Goal: Use online tool/utility: Utilize a website feature to perform a specific function

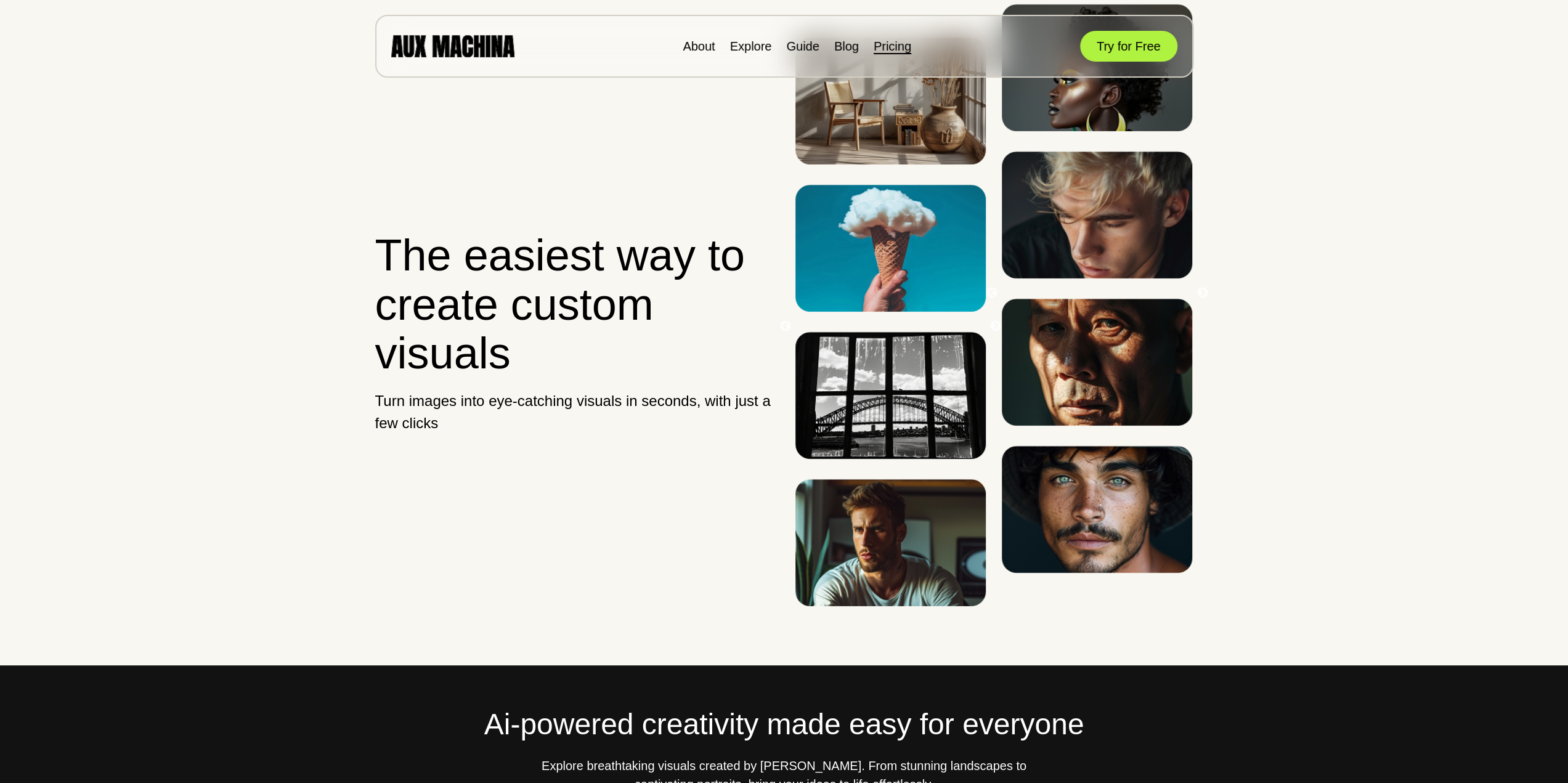
click at [899, 49] on link "Pricing" at bounding box center [892, 46] width 37 height 13
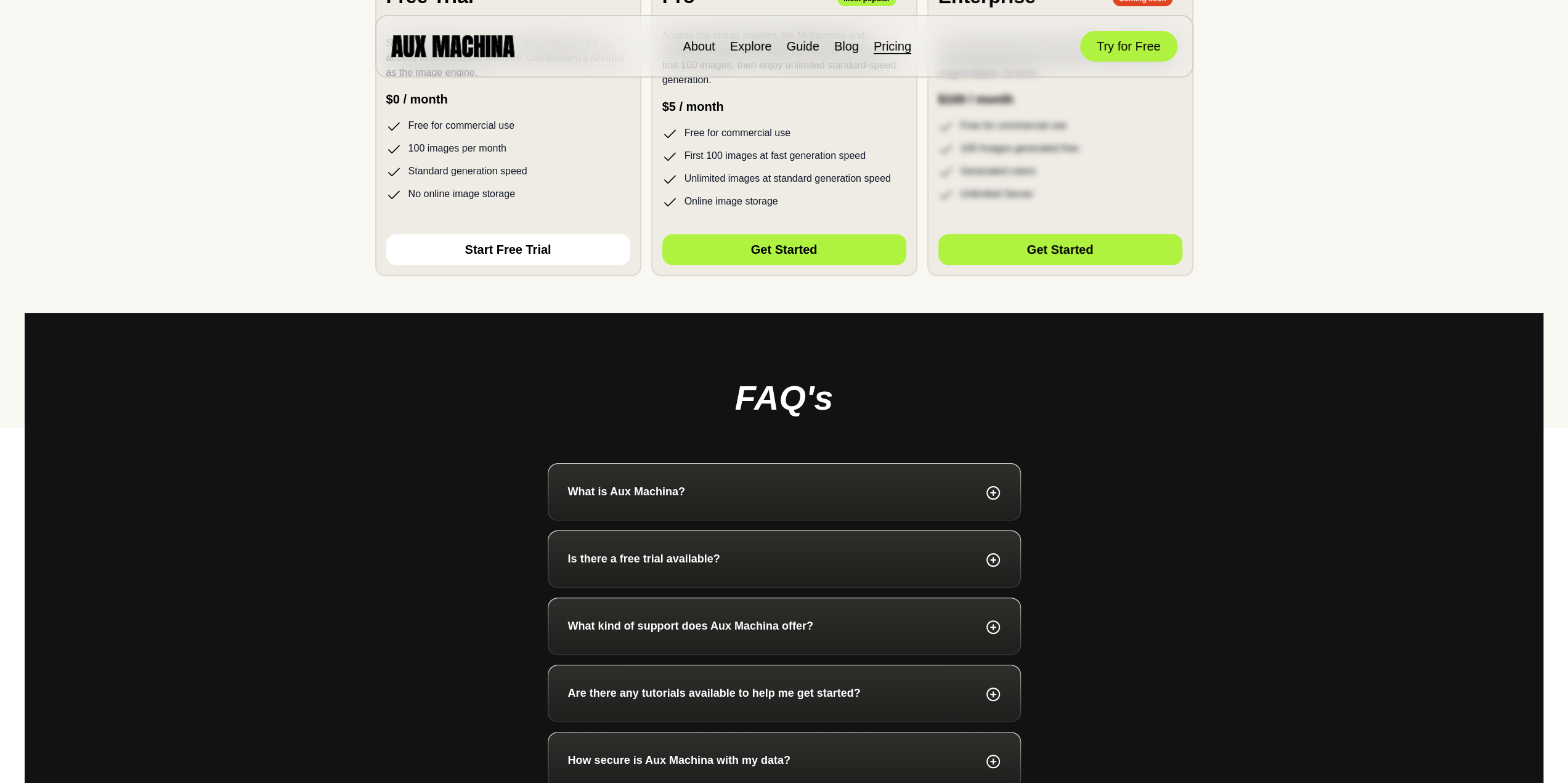
scroll to position [185, 0]
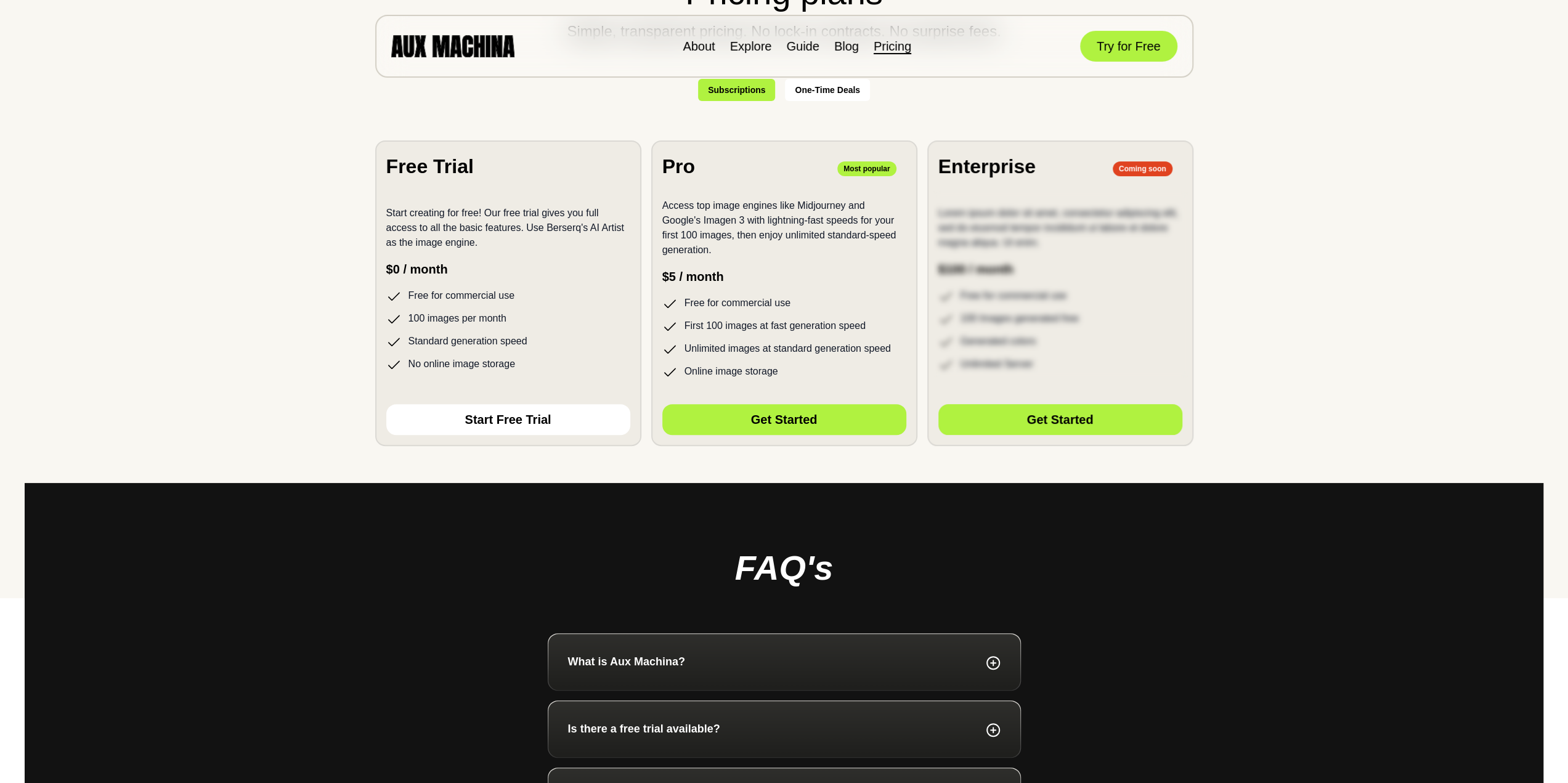
click at [856, 92] on button "One-Time Deals" at bounding box center [827, 90] width 85 height 22
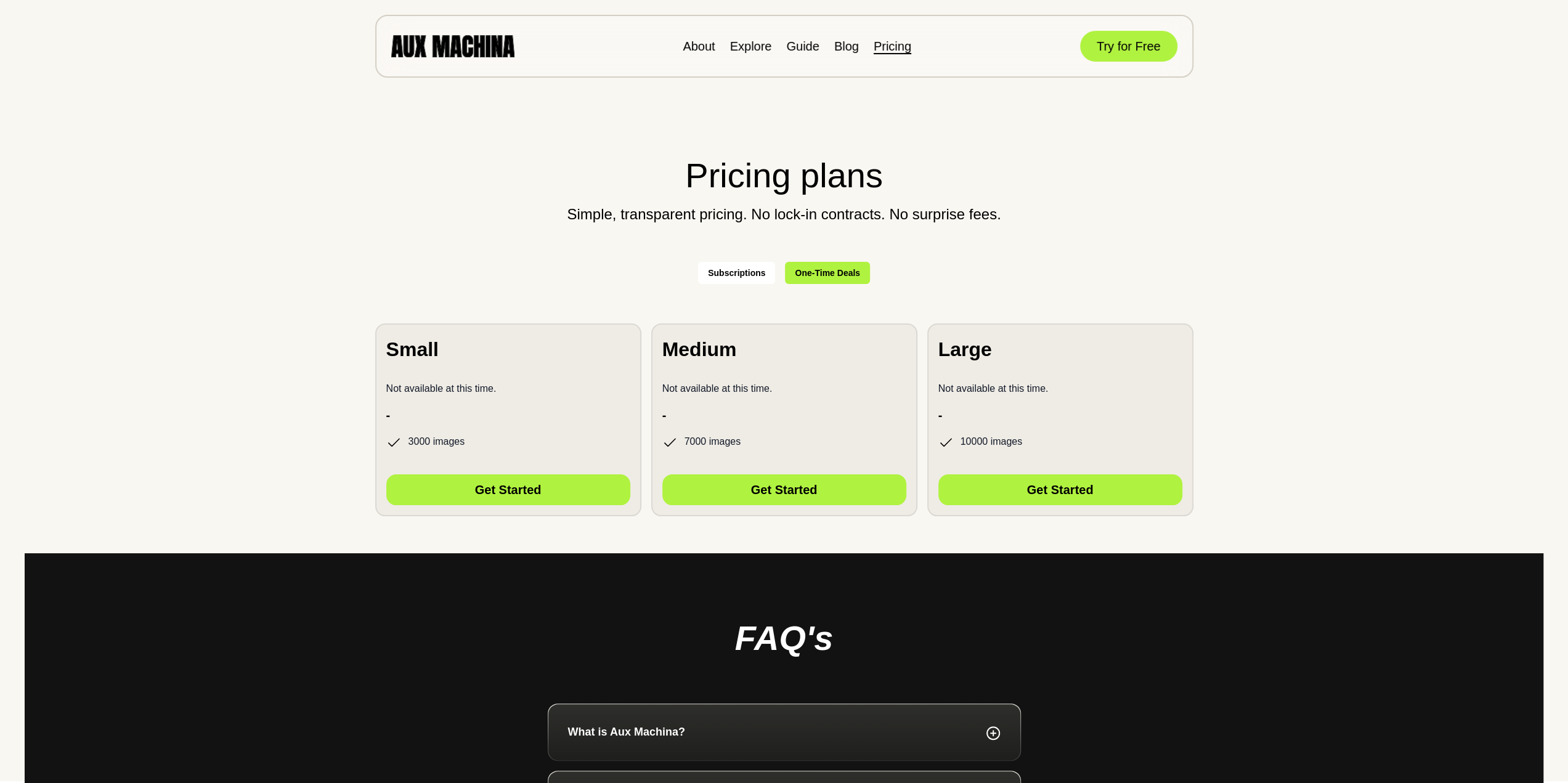
scroll to position [0, 0]
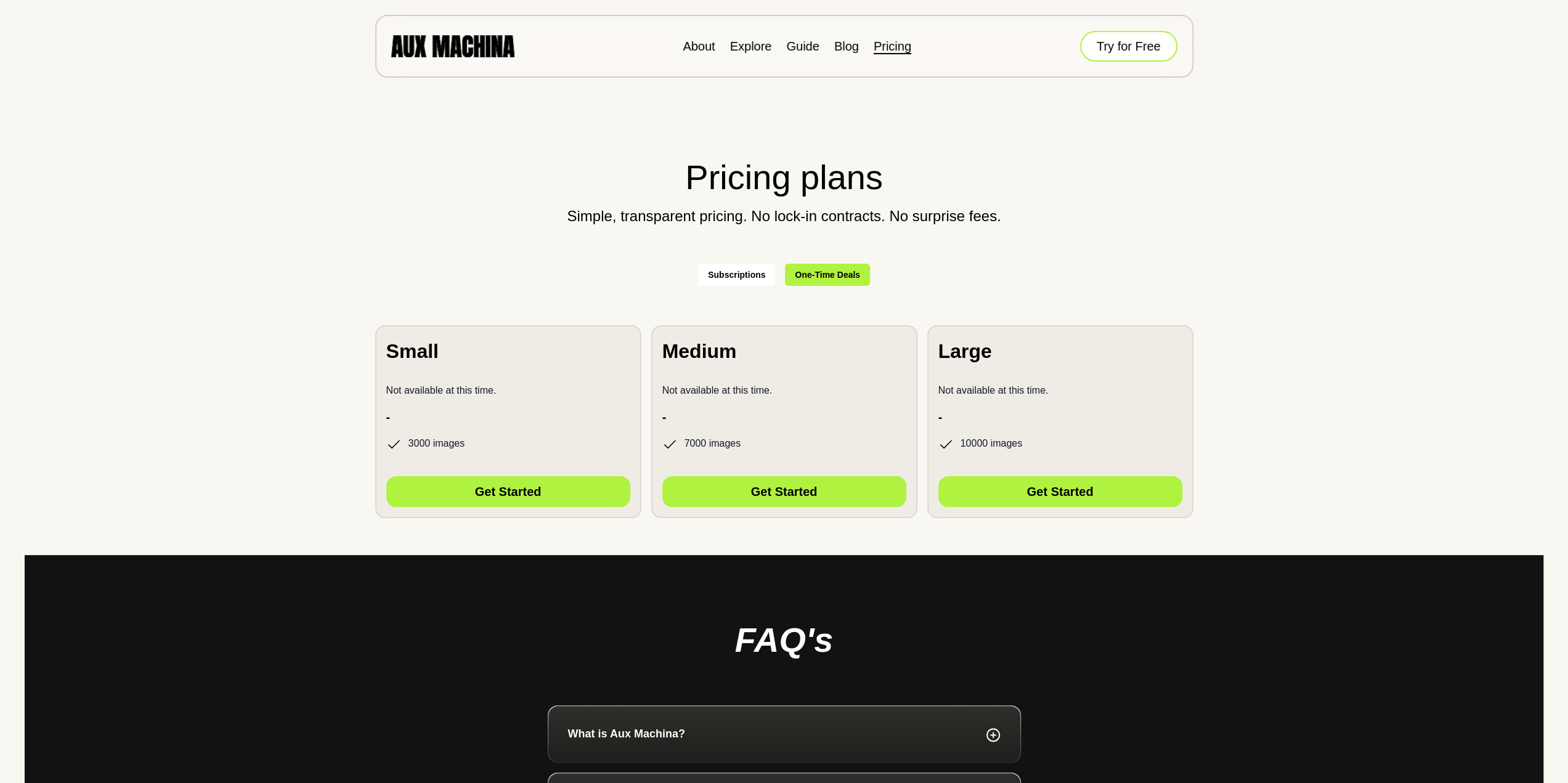
click at [1086, 49] on button "Try for Free" at bounding box center [1128, 46] width 97 height 31
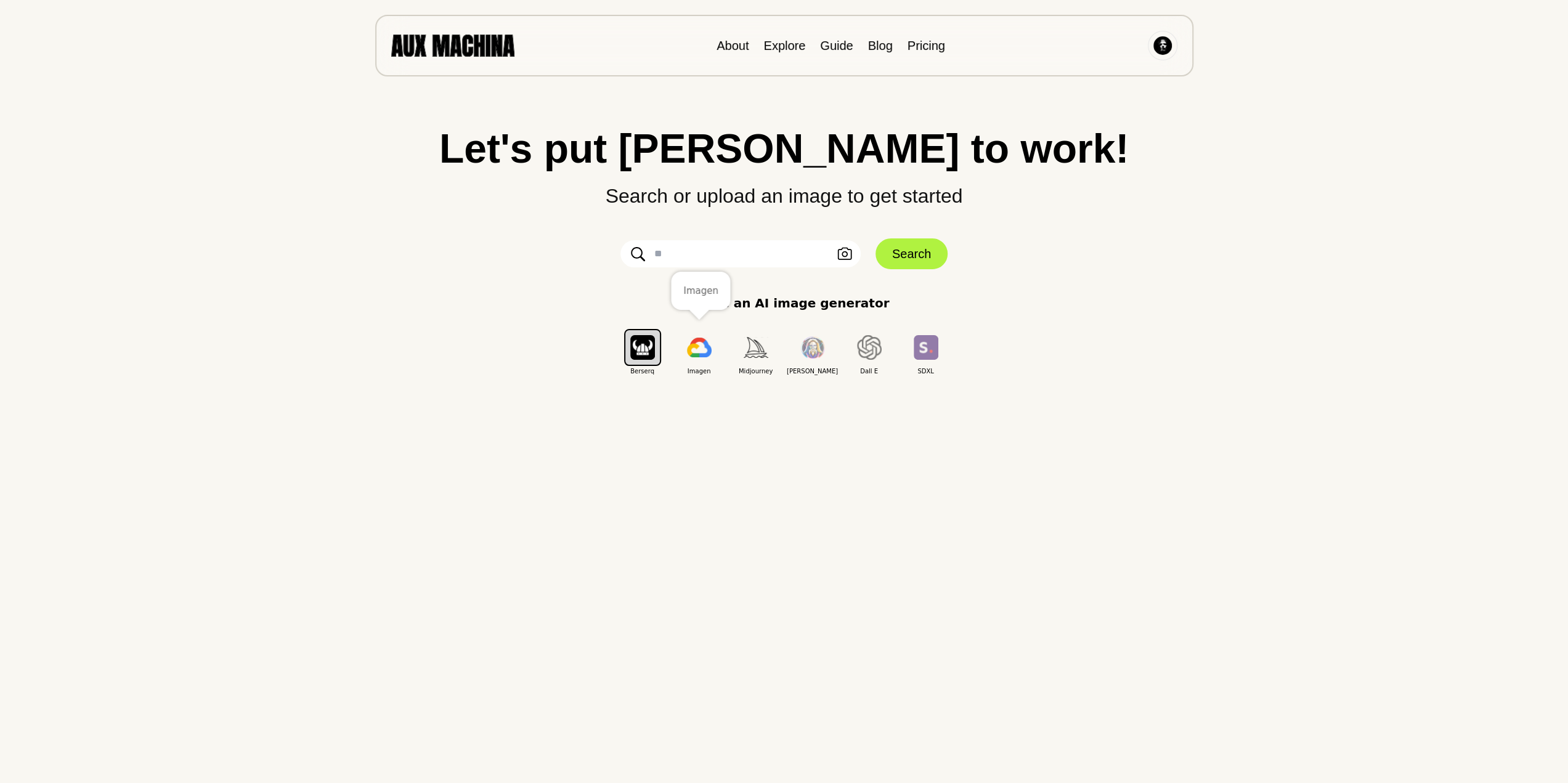
click at [695, 342] on img "button" at bounding box center [699, 347] width 25 height 19
click at [649, 340] on img "button" at bounding box center [642, 347] width 25 height 24
click at [840, 255] on icon "button" at bounding box center [844, 254] width 15 height 13
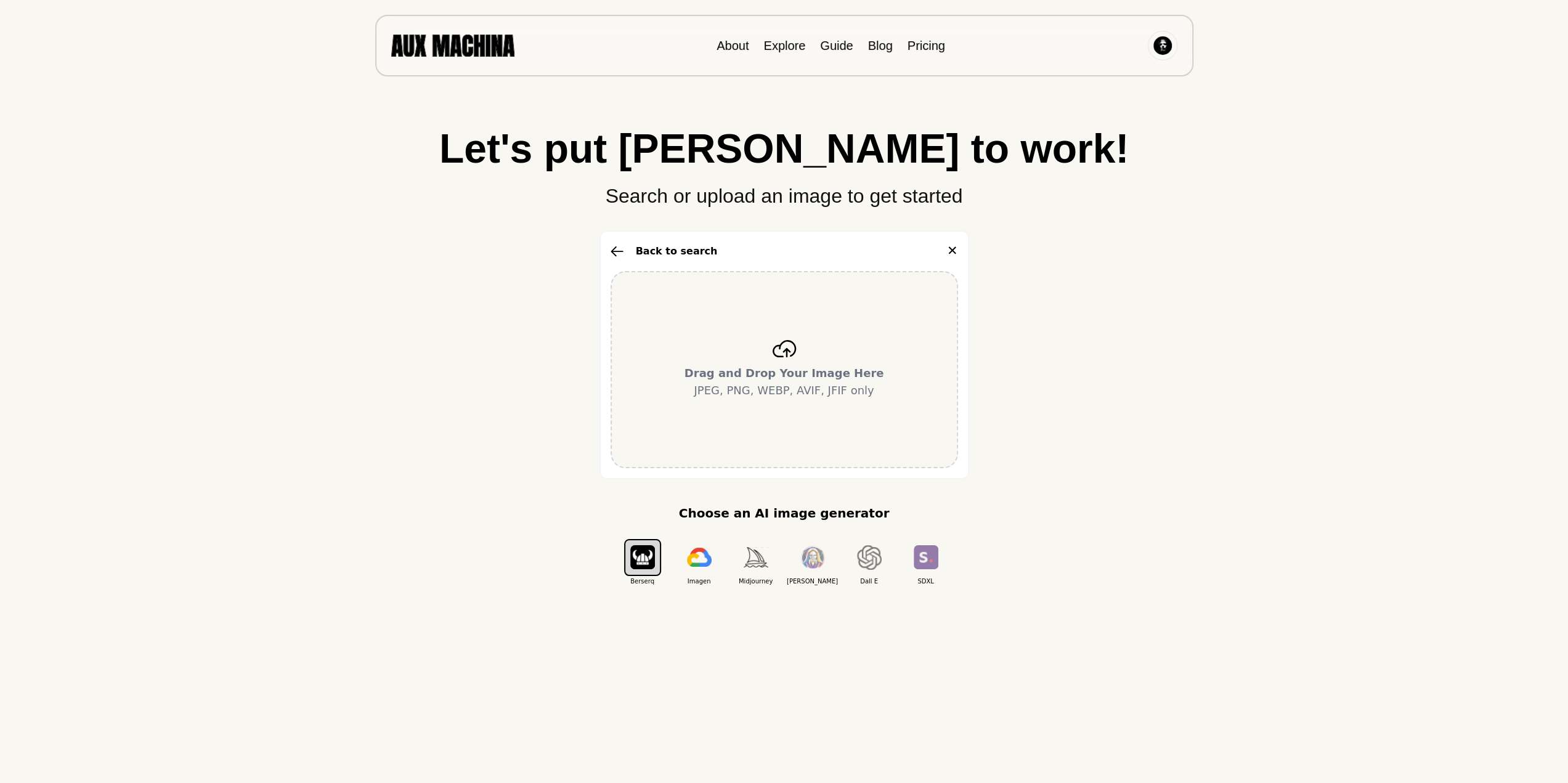
click at [784, 336] on div "Drag and Drop Your Image Here JPEG, PNG, WEBP, AVIF, JFIF only" at bounding box center [784, 369] width 347 height 197
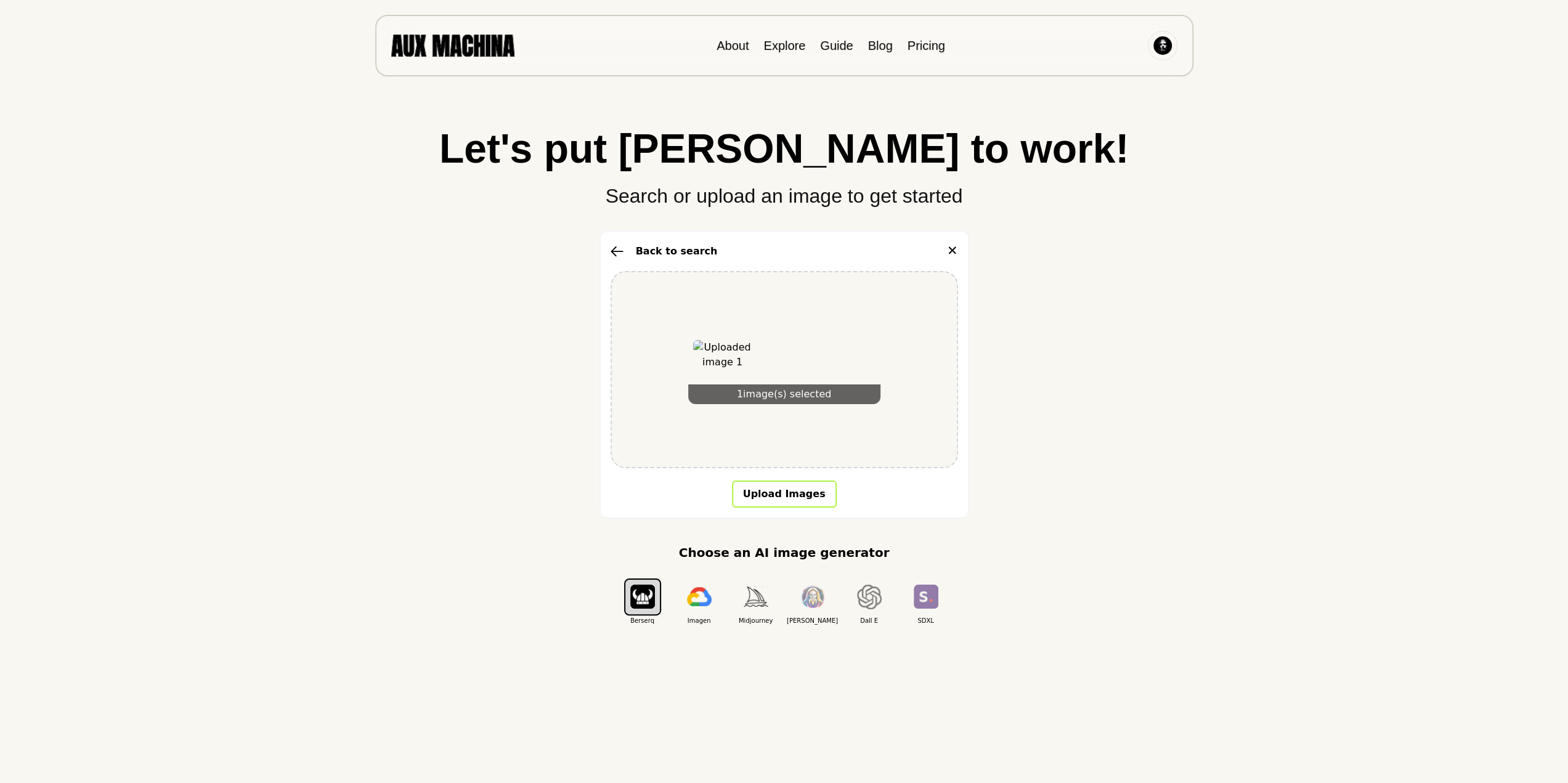
click at [795, 503] on button "Upload Images" at bounding box center [784, 494] width 105 height 27
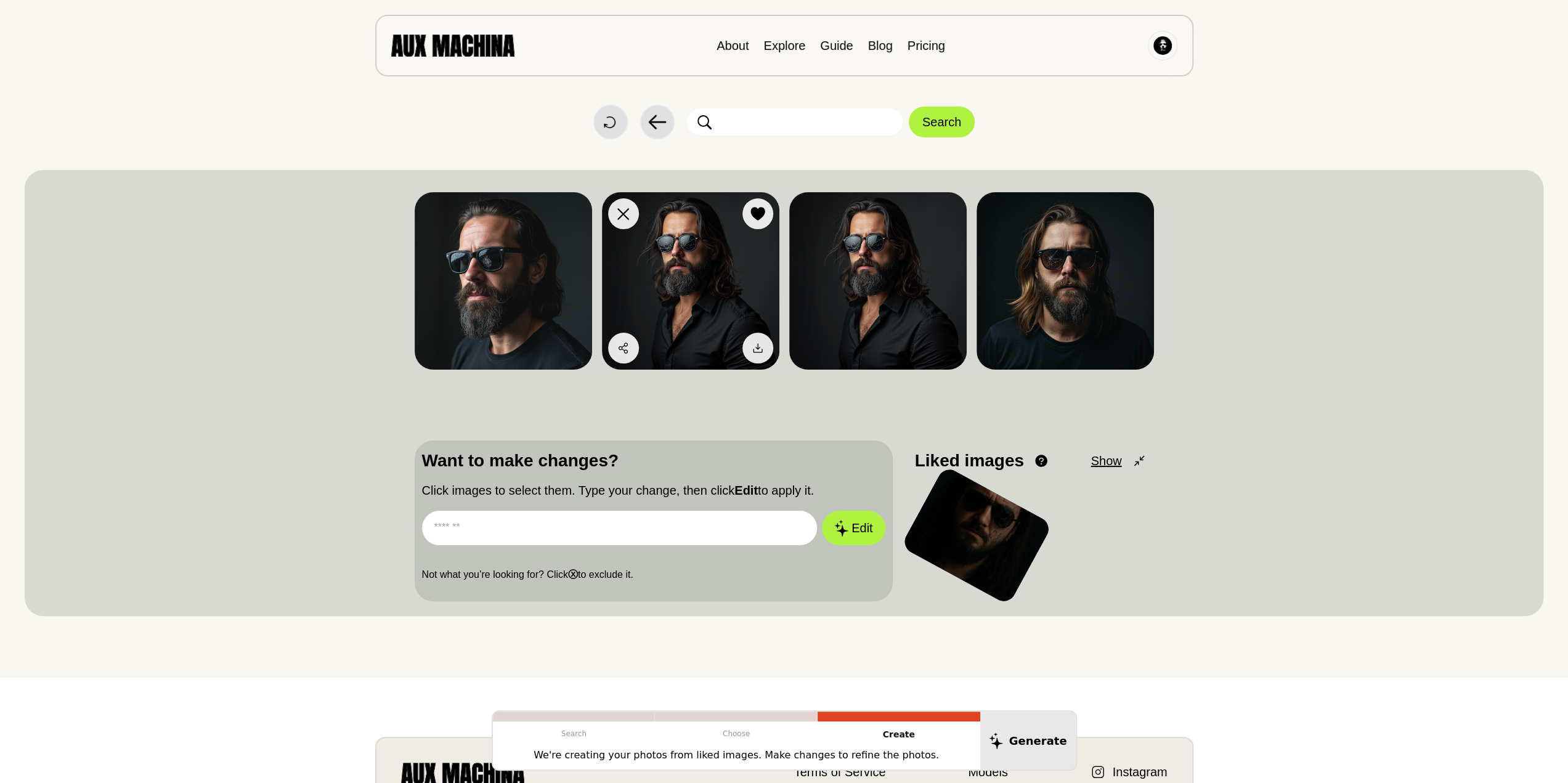
click at [700, 262] on img at bounding box center [691, 281] width 178 height 178
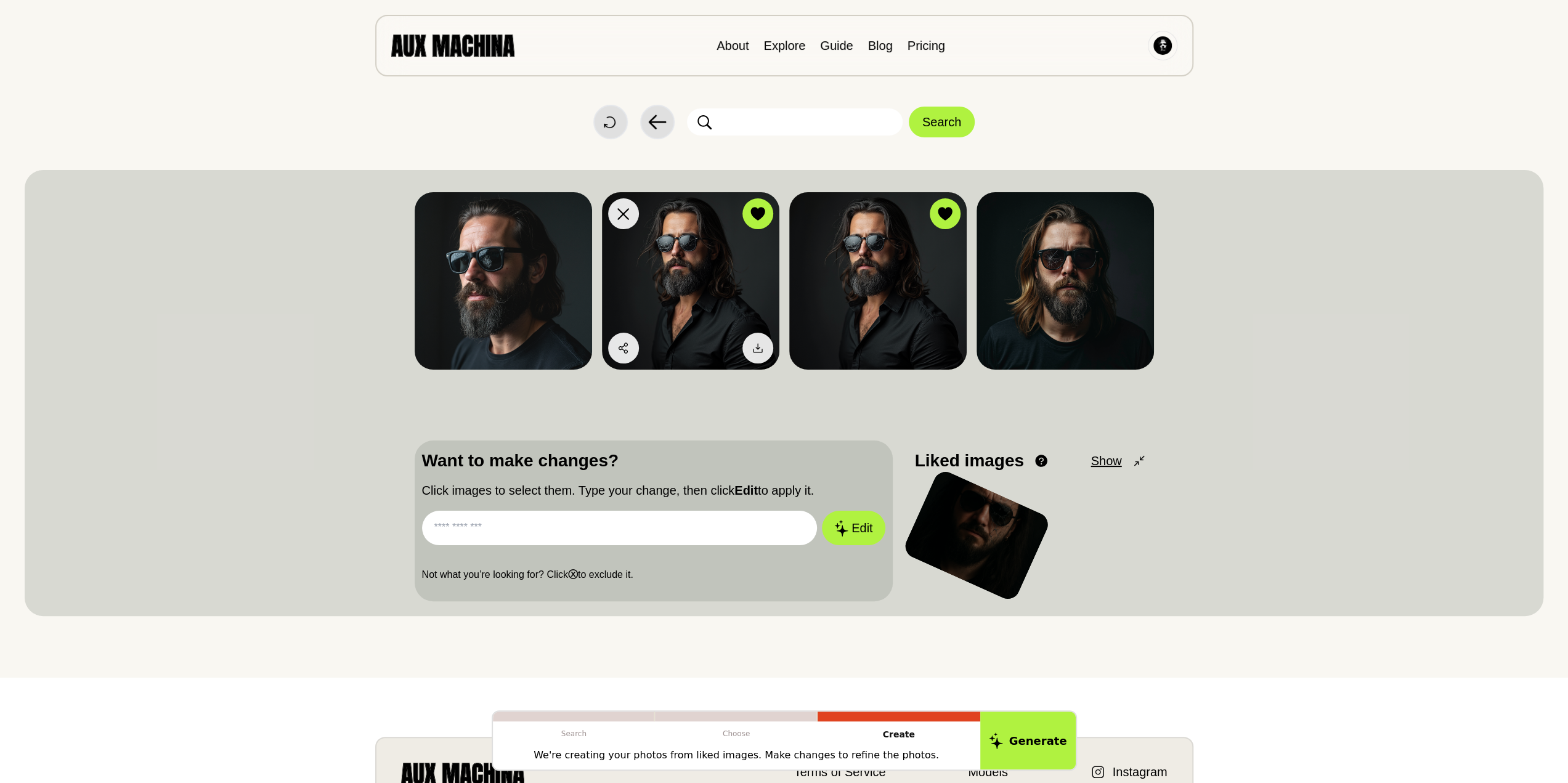
click at [700, 262] on img at bounding box center [691, 281] width 178 height 178
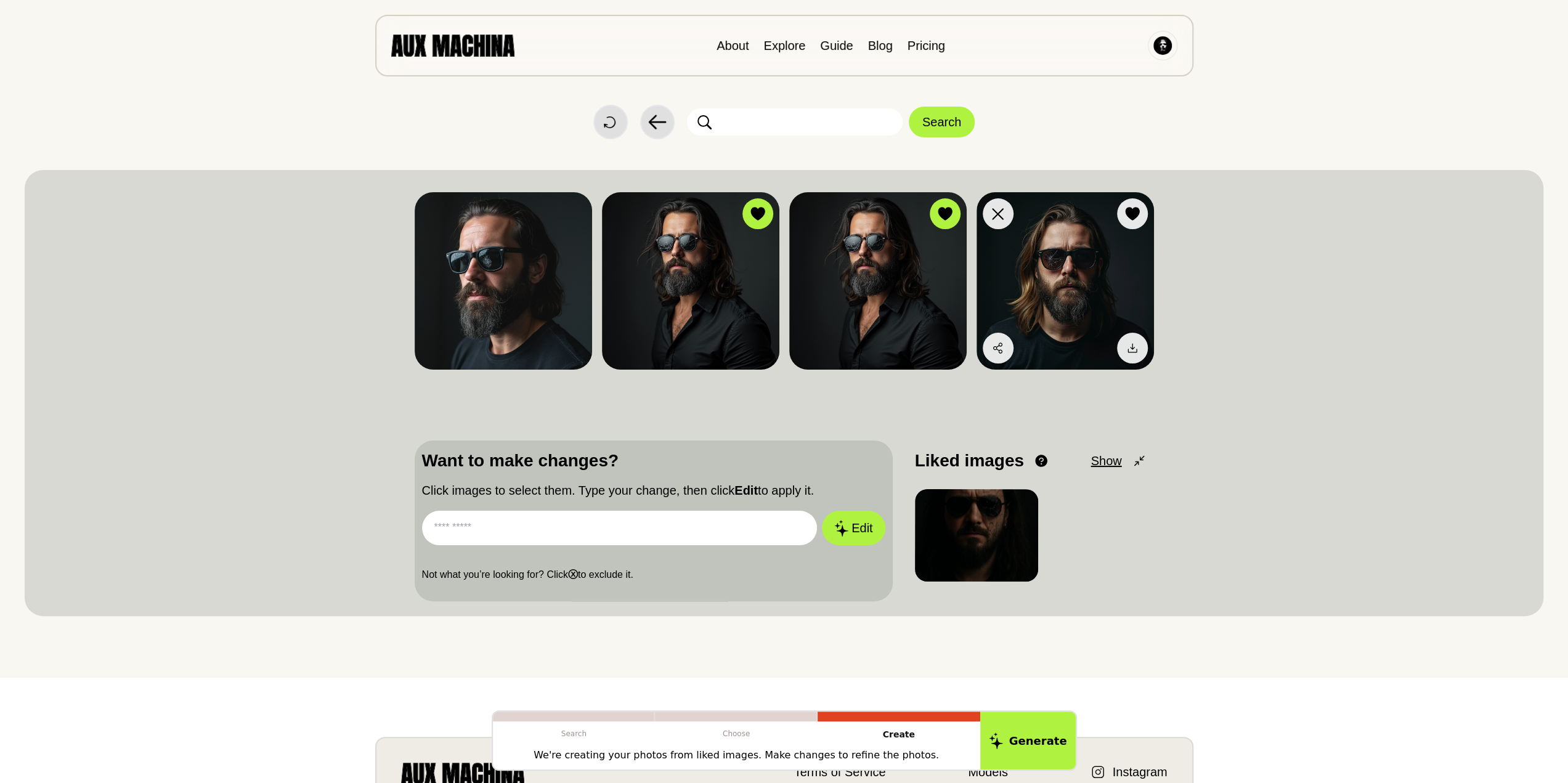
click at [1073, 282] on img at bounding box center [1065, 281] width 178 height 178
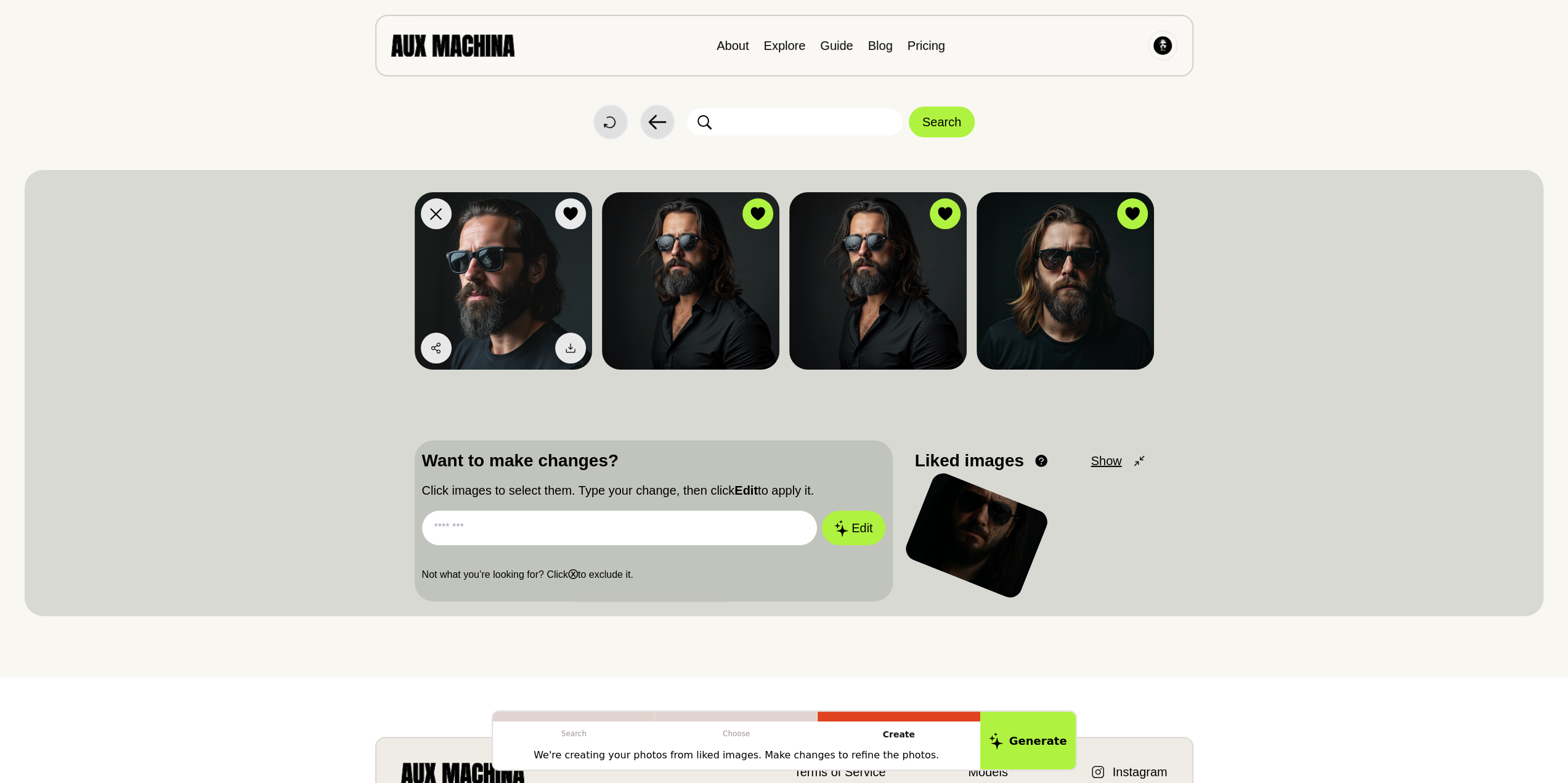
click at [526, 274] on img at bounding box center [503, 281] width 178 height 178
click at [569, 228] on button "Like" at bounding box center [553, 213] width 65 height 31
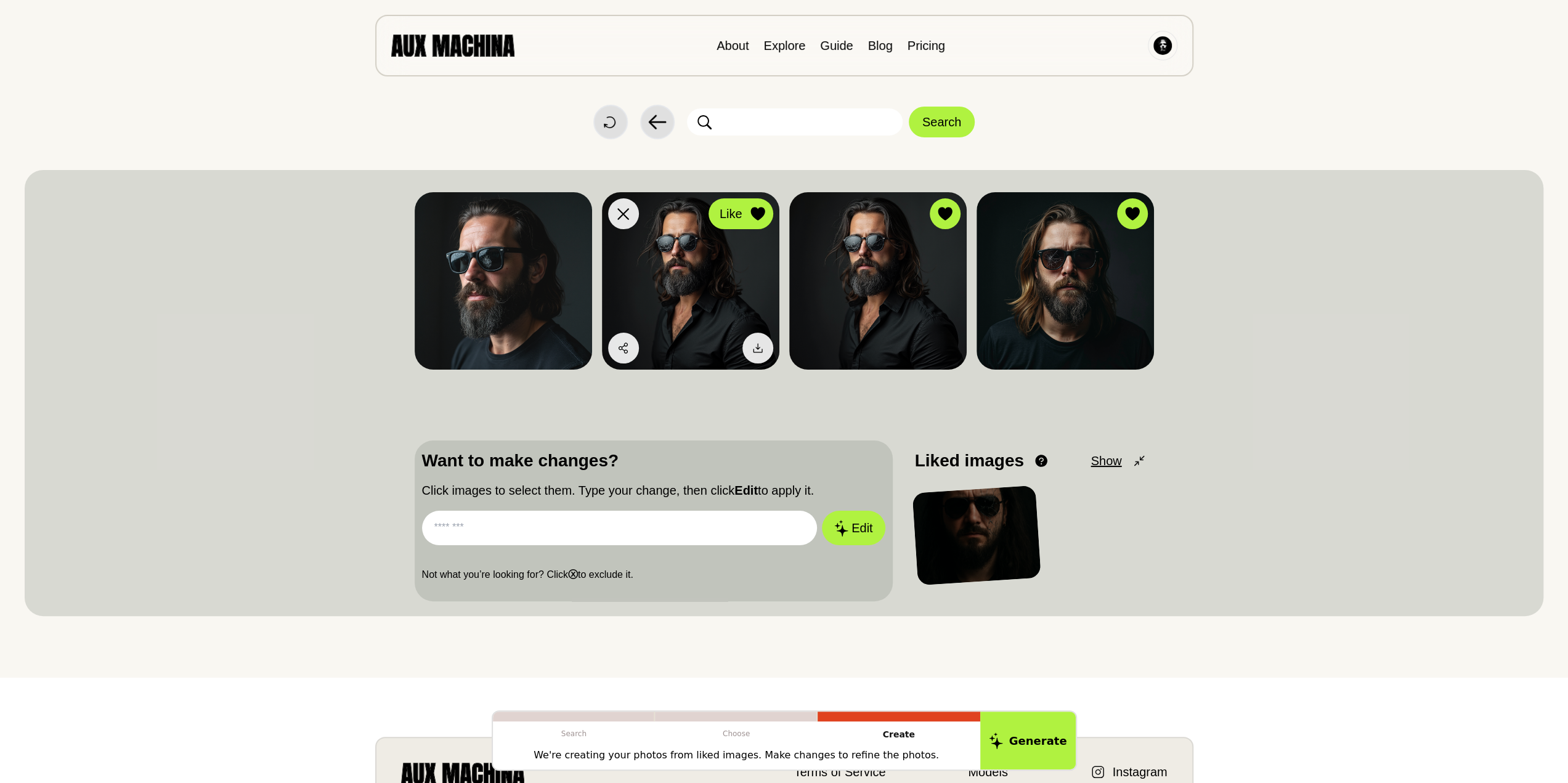
click at [755, 216] on icon at bounding box center [757, 213] width 14 height 13
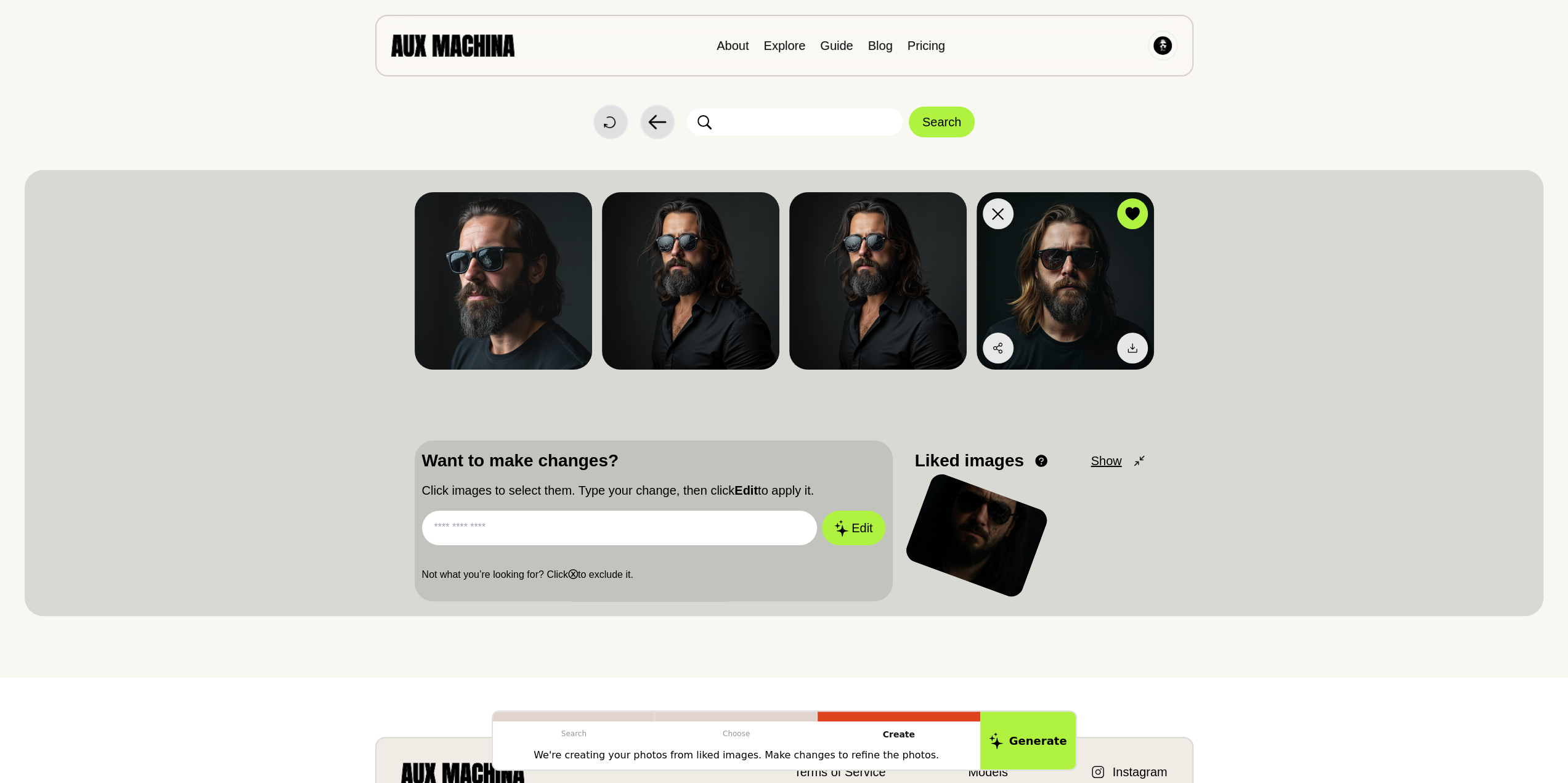
click at [1128, 217] on icon at bounding box center [1132, 213] width 14 height 13
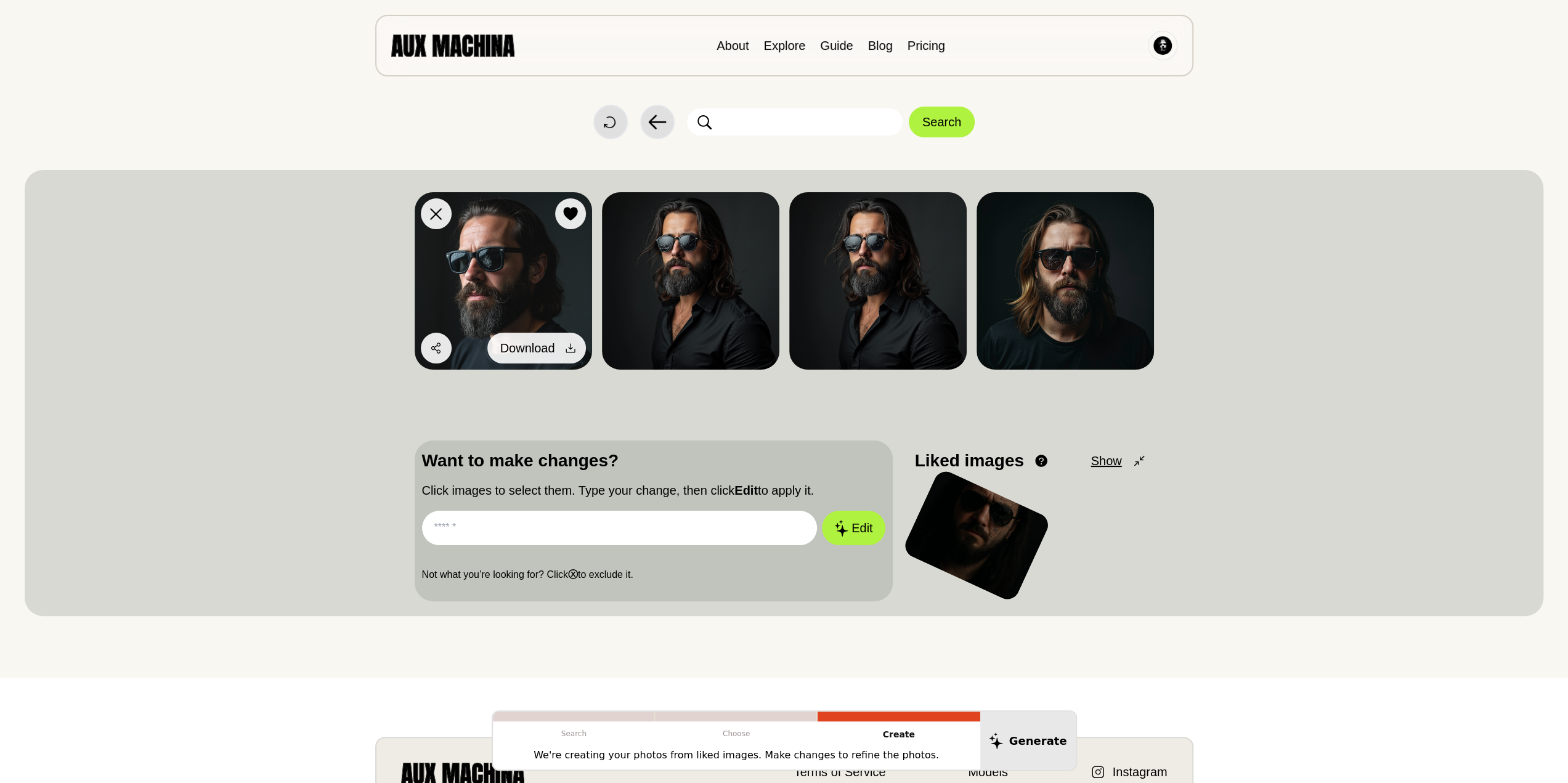
click at [575, 352] on icon at bounding box center [570, 348] width 13 height 13
click at [544, 347] on span "Download" at bounding box center [527, 348] width 55 height 19
click at [567, 350] on icon at bounding box center [570, 348] width 13 height 13
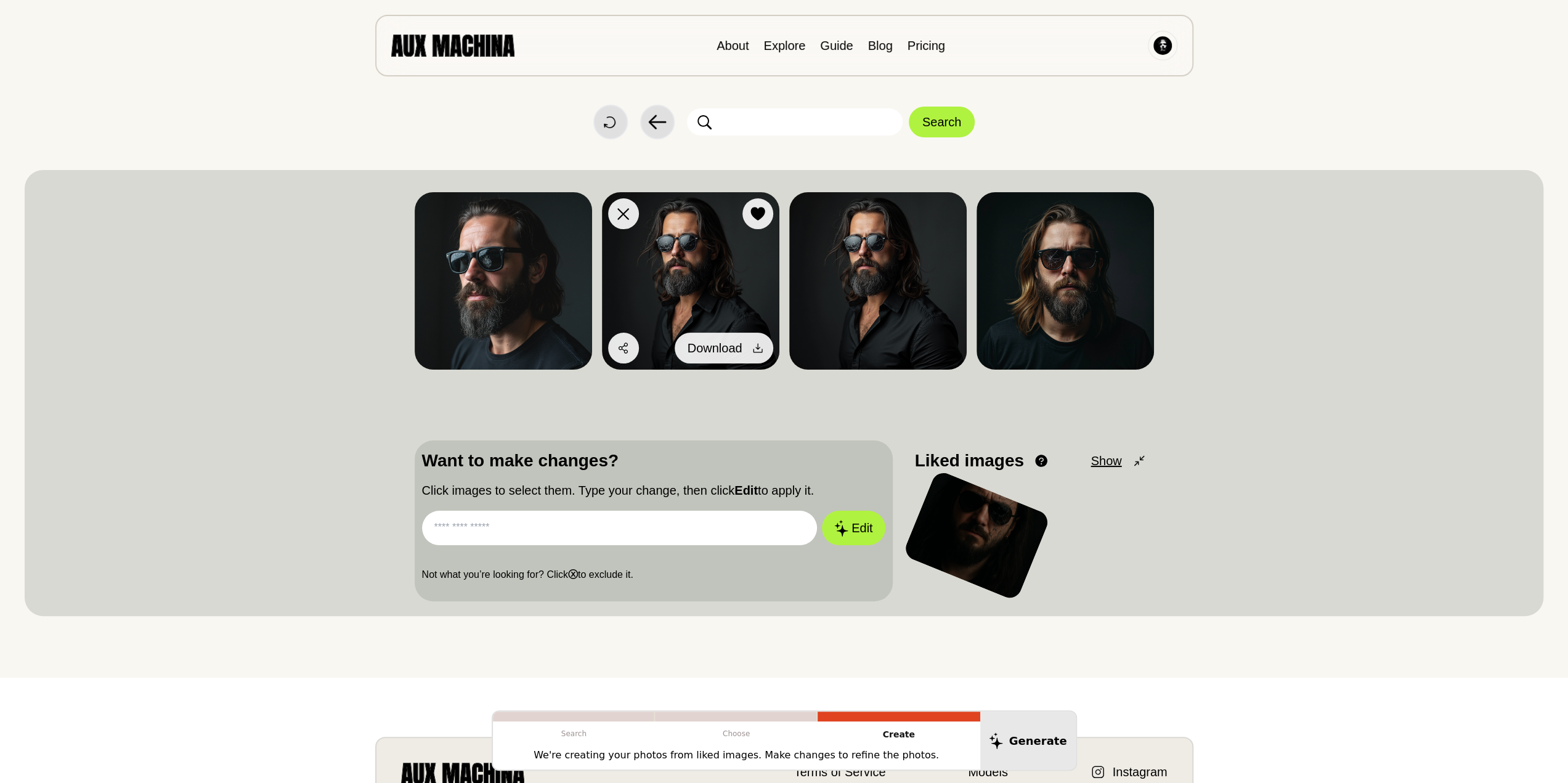
click at [762, 348] on icon at bounding box center [758, 348] width 13 height 13
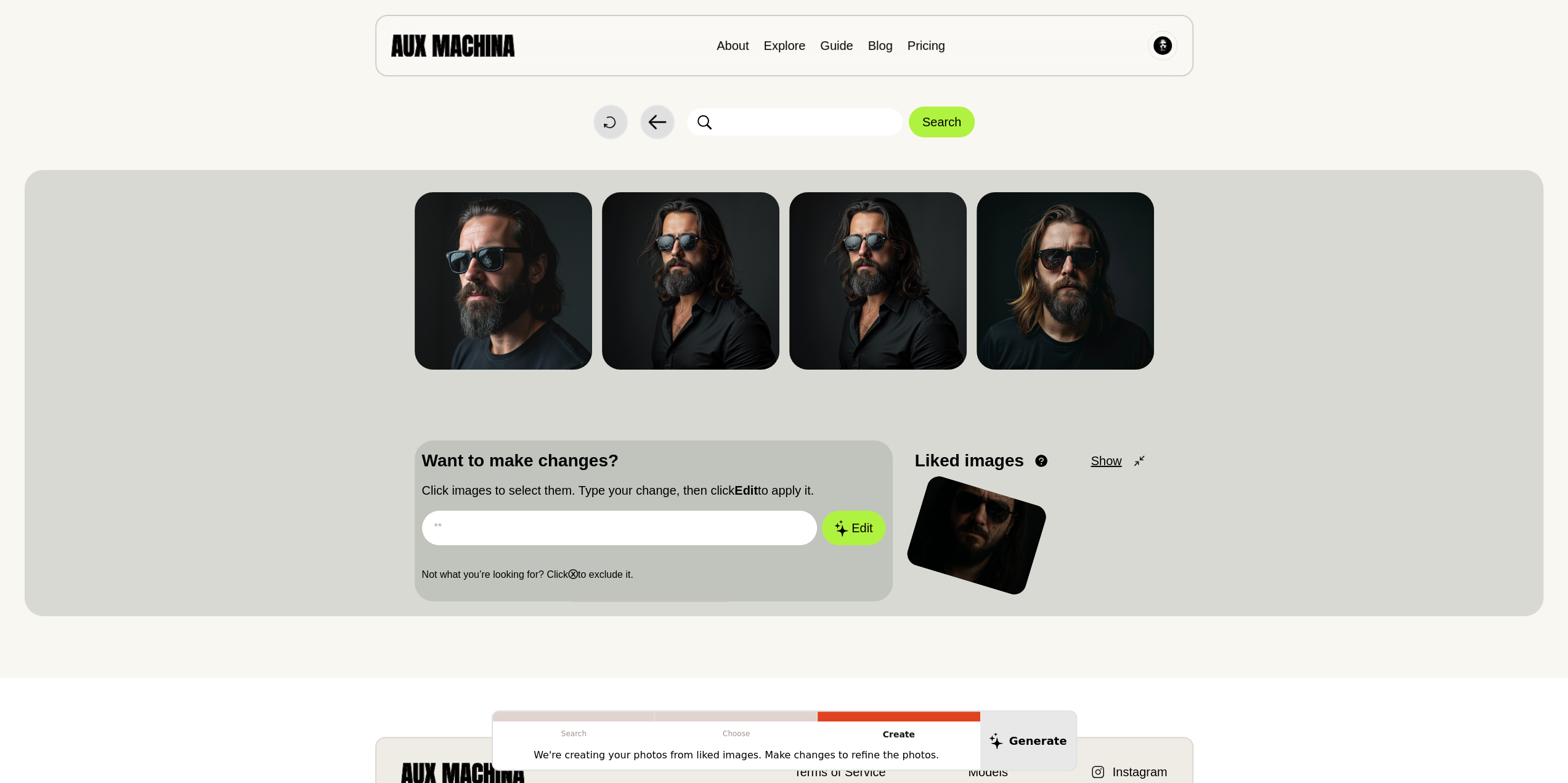
click at [1104, 463] on span "Show" at bounding box center [1105, 461] width 31 height 19
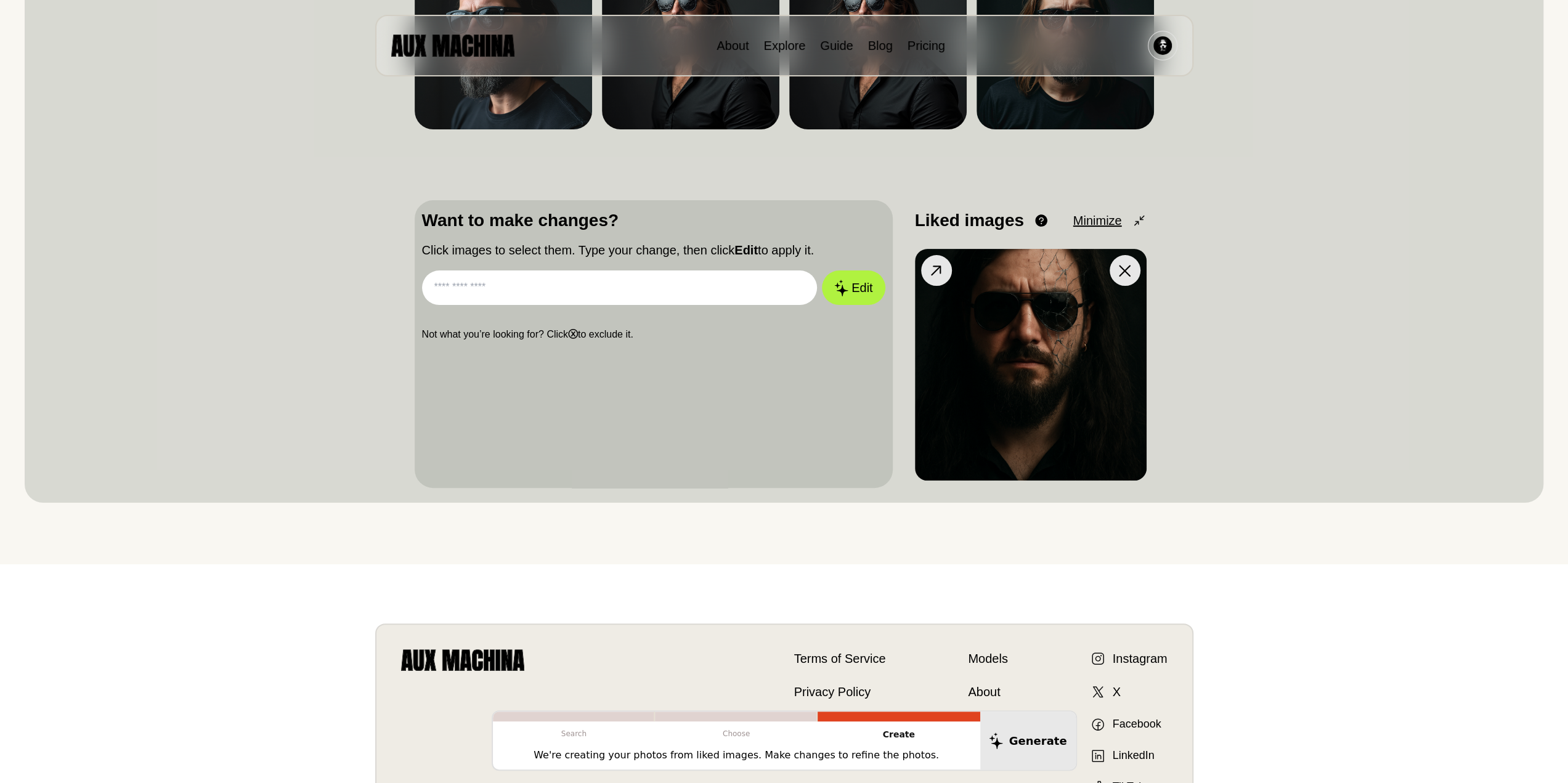
scroll to position [246, 0]
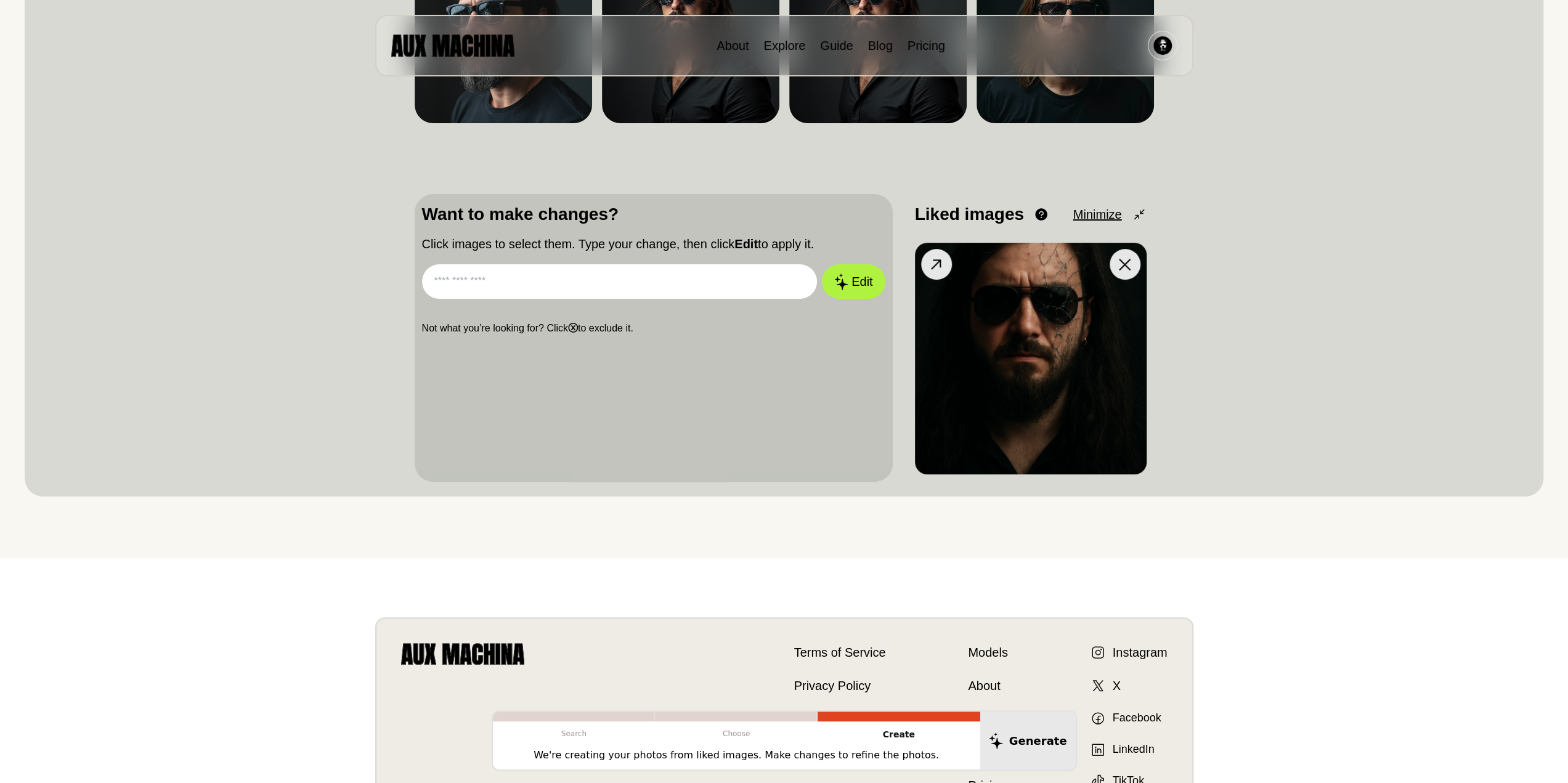
drag, startPoint x: 1046, startPoint y: 375, endPoint x: 1052, endPoint y: 414, distance: 39.5
click at [1052, 414] on img at bounding box center [1030, 358] width 231 height 231
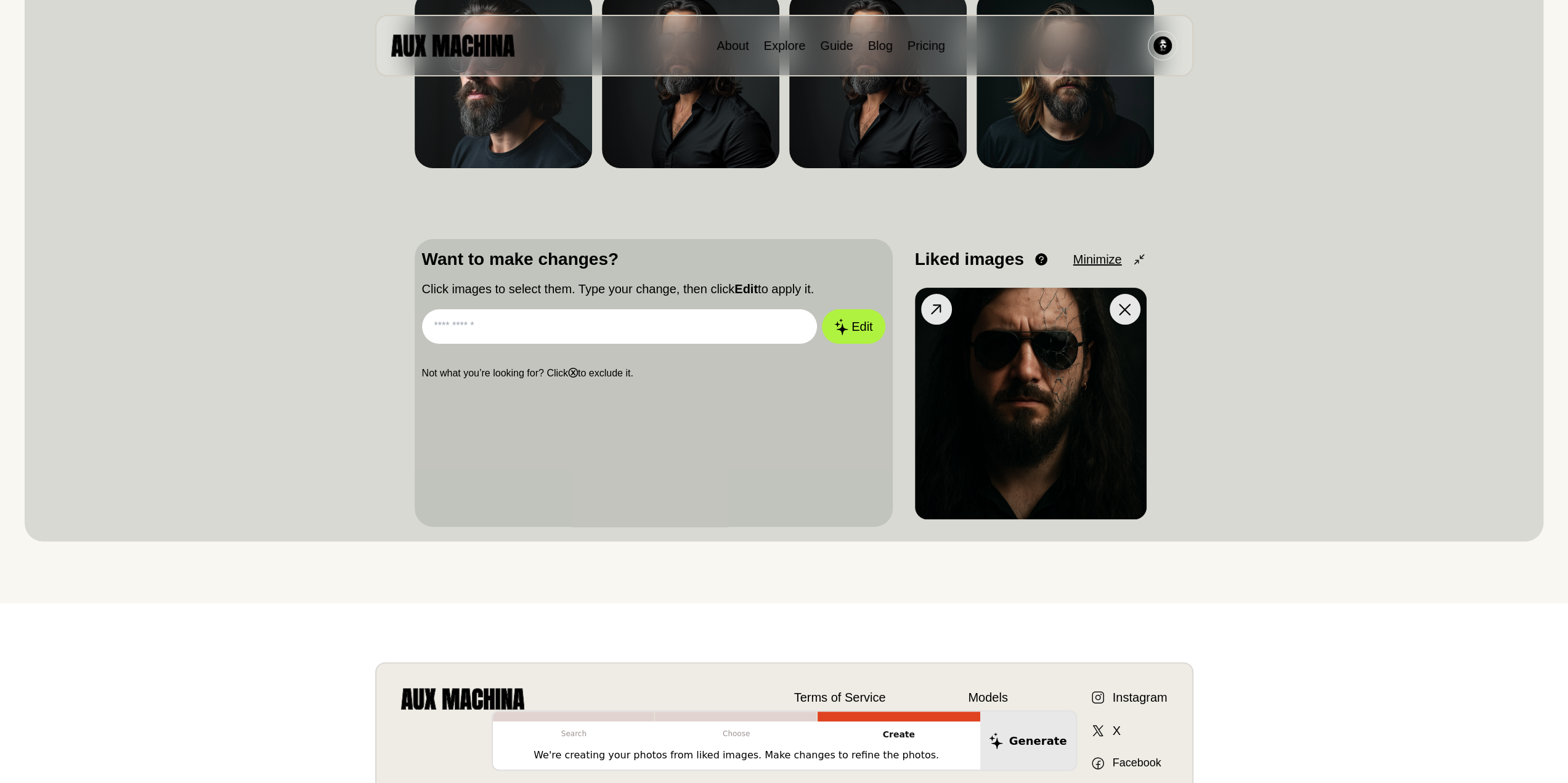
scroll to position [123, 0]
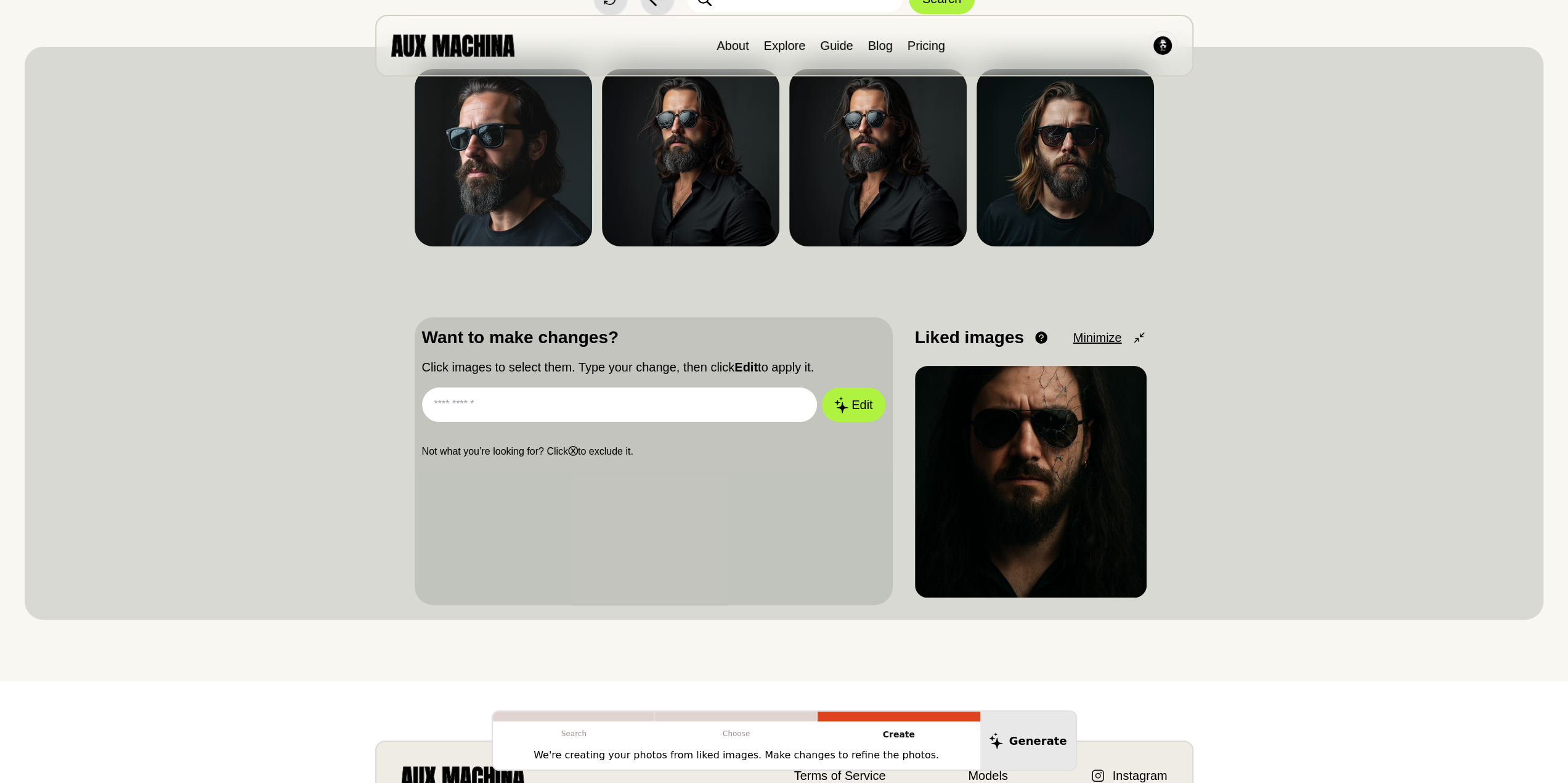
click at [569, 410] on input "text" at bounding box center [620, 405] width 396 height 34
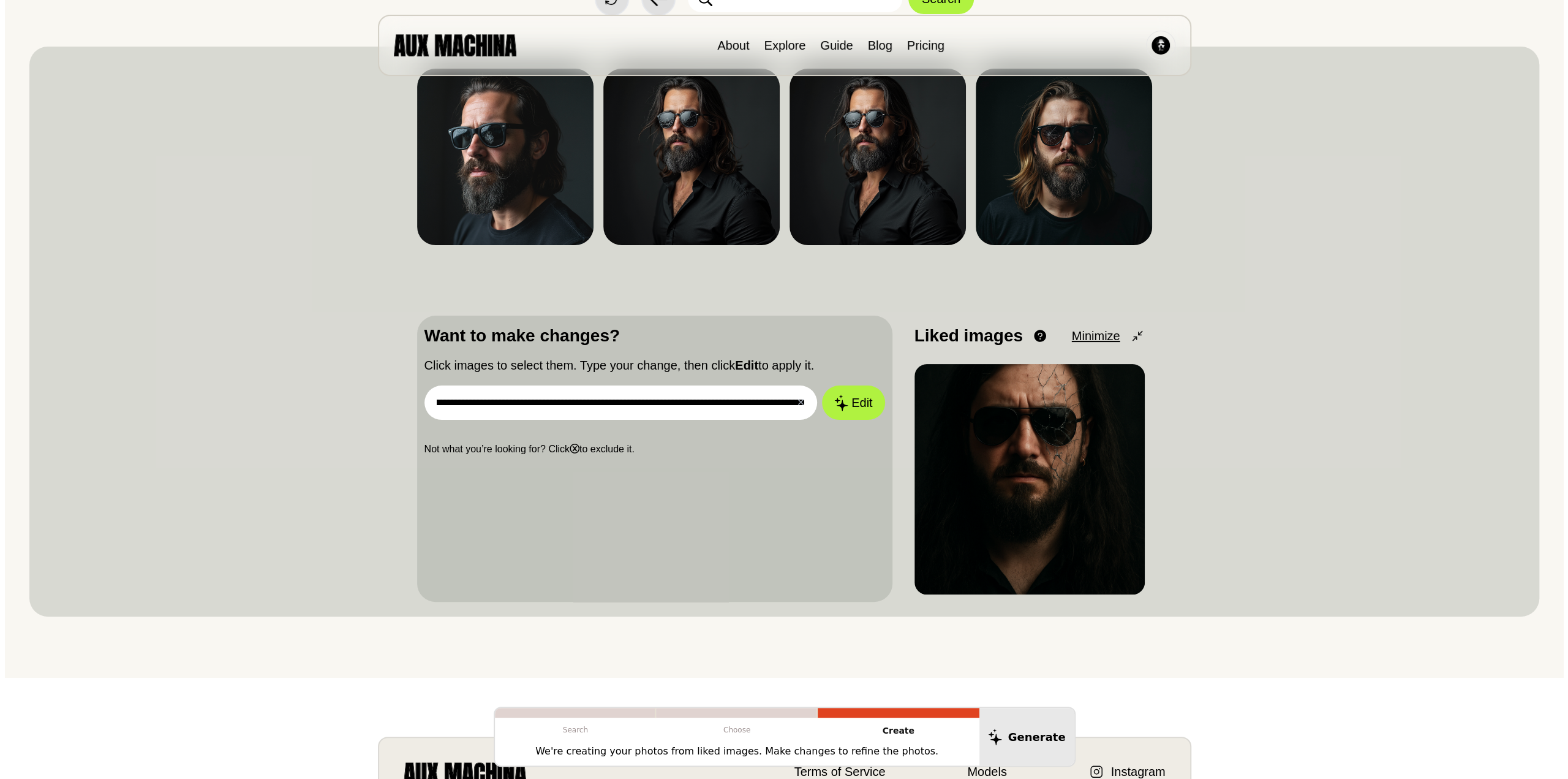
scroll to position [0, 80]
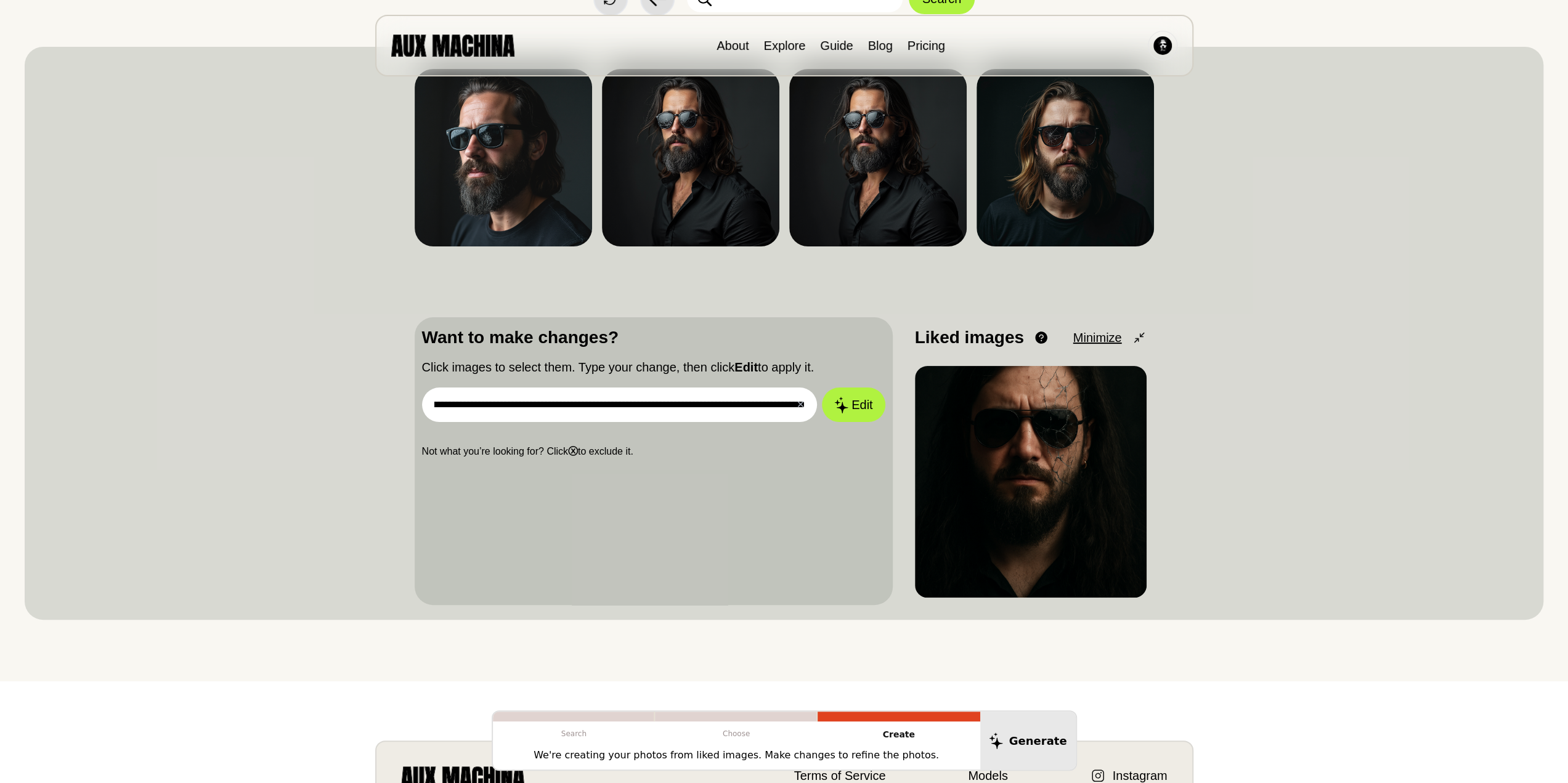
type input "**********"
click at [822, 387] on button "Edit" at bounding box center [853, 405] width 63 height 34
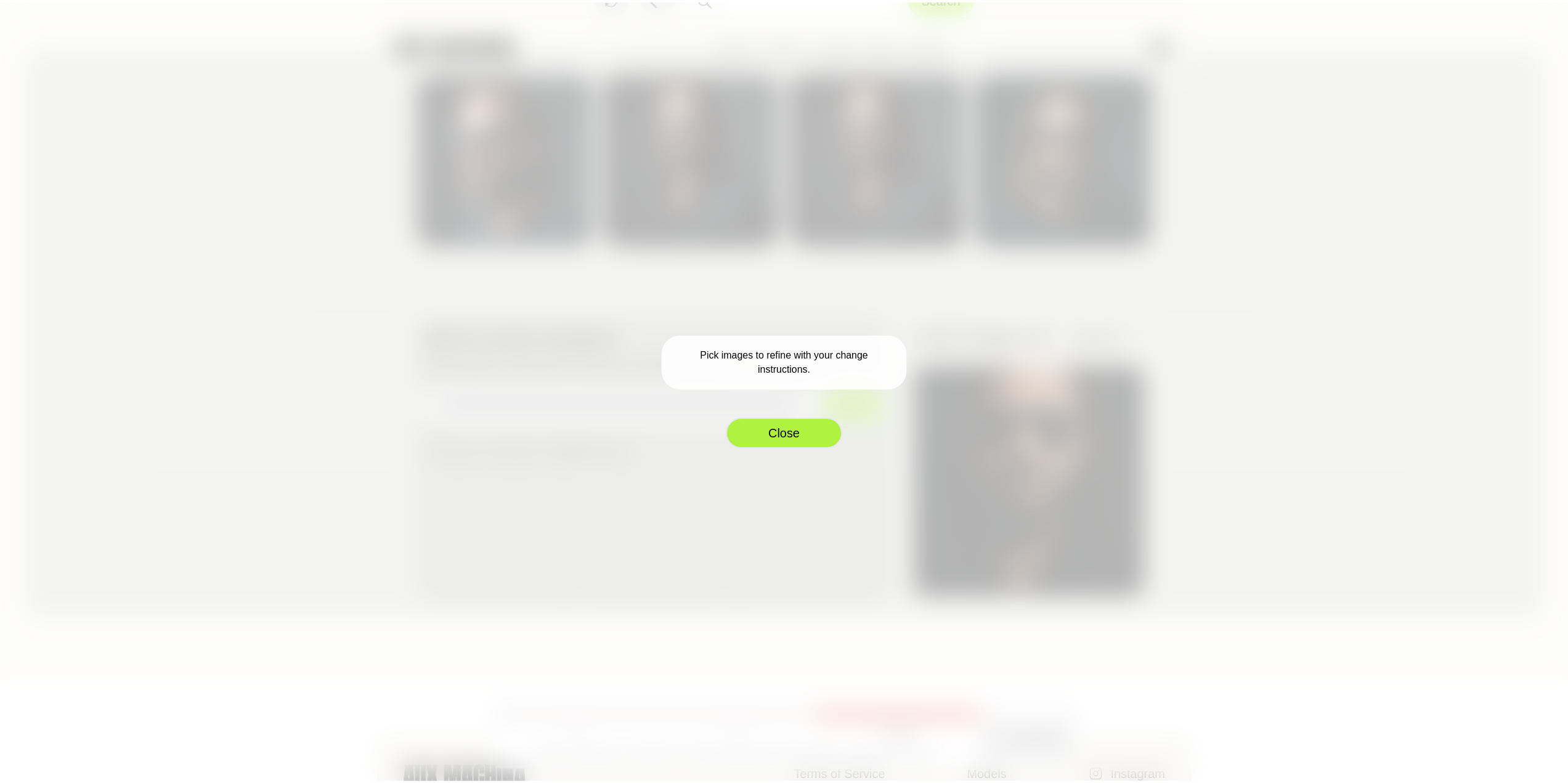
scroll to position [0, 0]
click at [781, 434] on button "Close" at bounding box center [788, 432] width 117 height 31
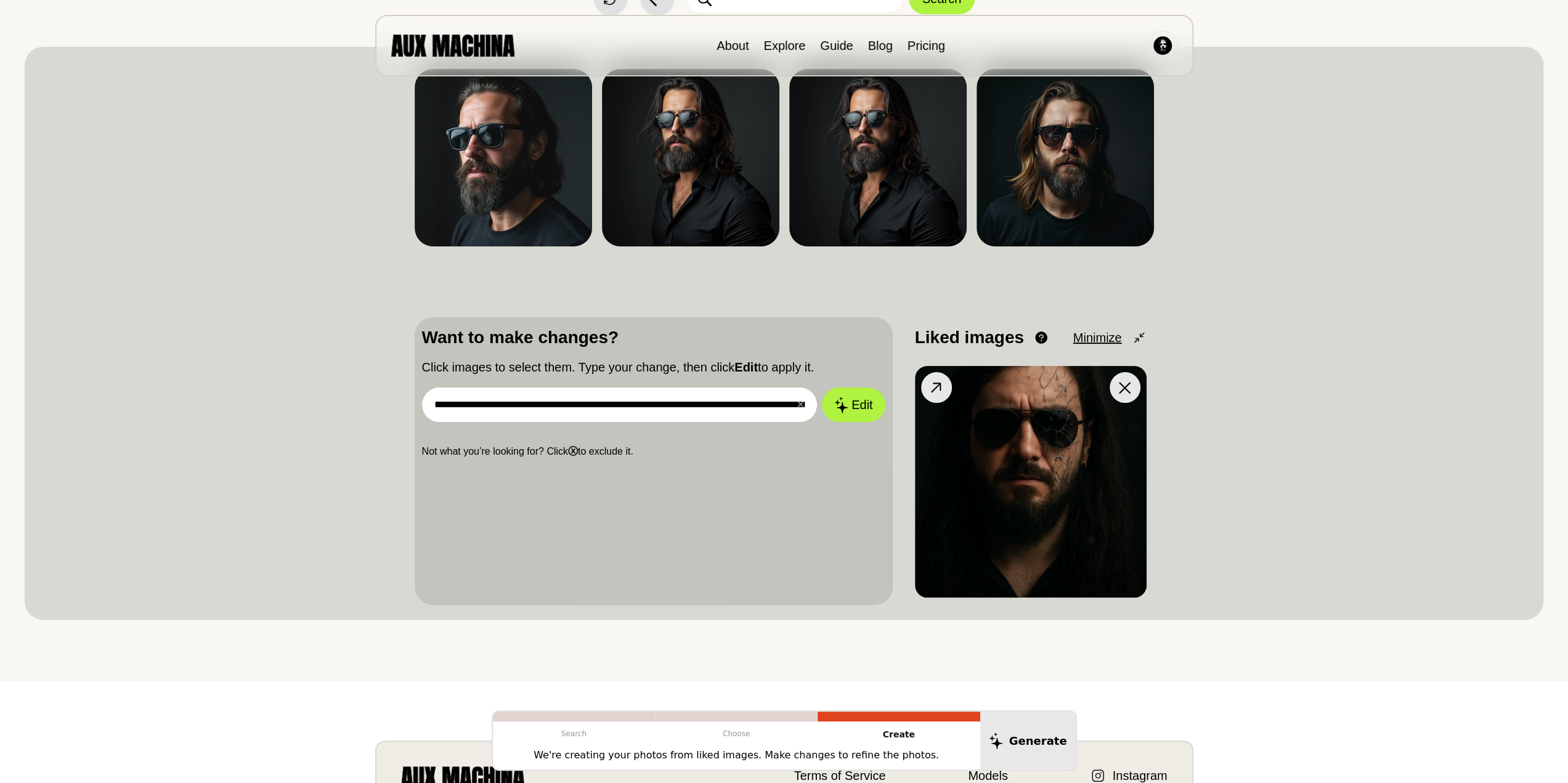
click at [996, 419] on img at bounding box center [1030, 481] width 231 height 231
click at [929, 384] on icon at bounding box center [936, 387] width 18 height 18
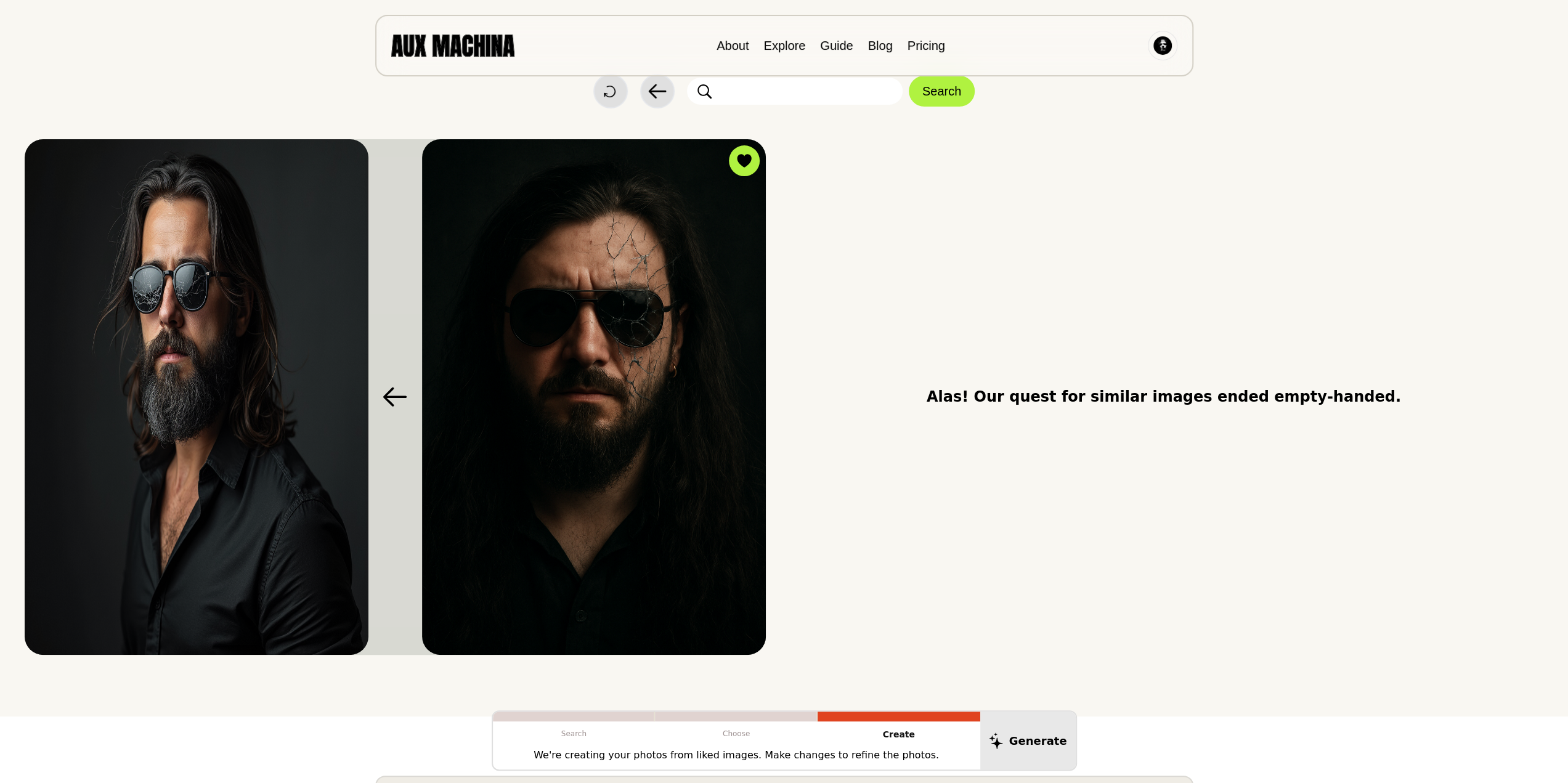
scroll to position [22, 0]
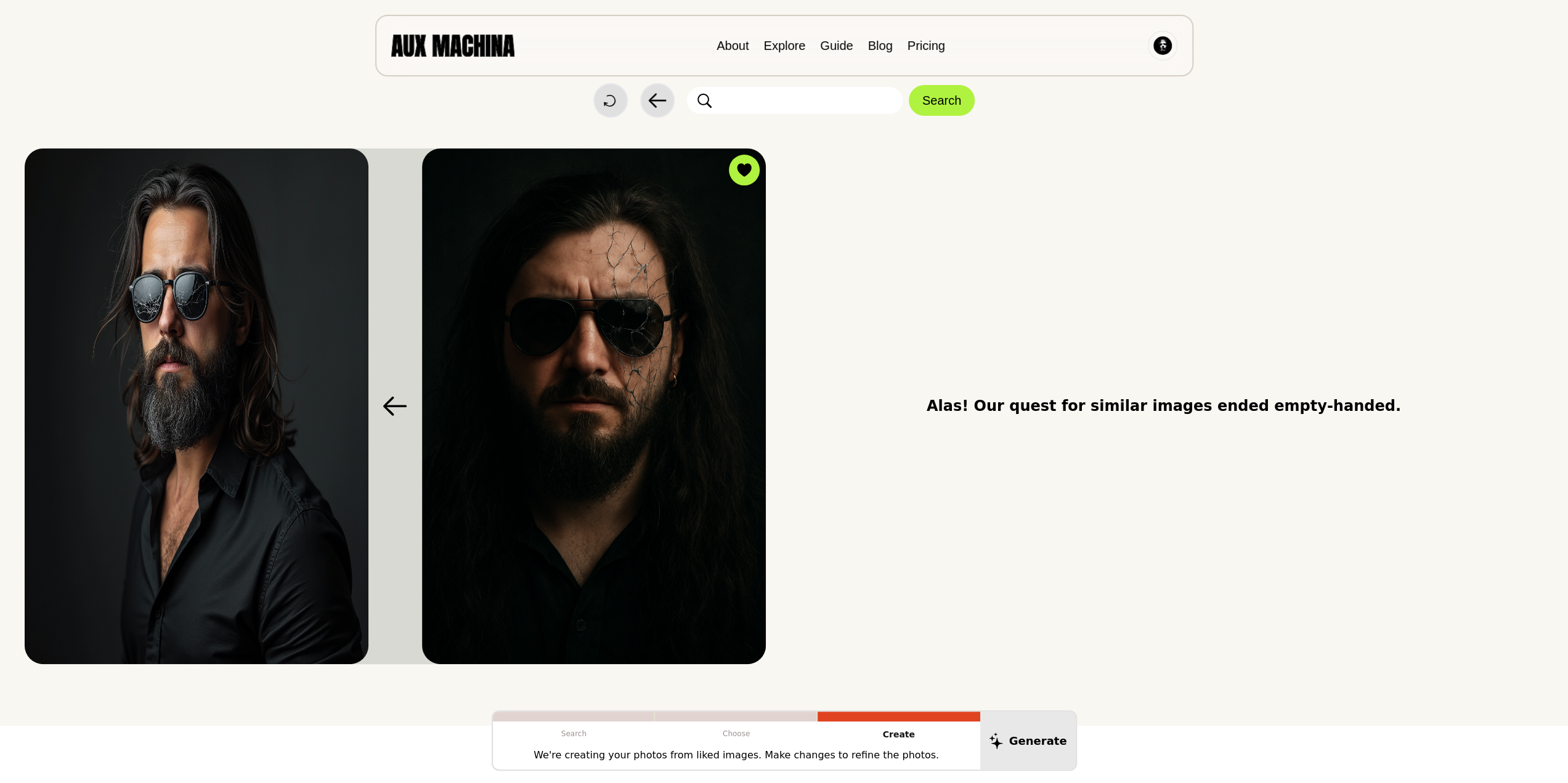
click at [630, 361] on img at bounding box center [594, 406] width 343 height 516
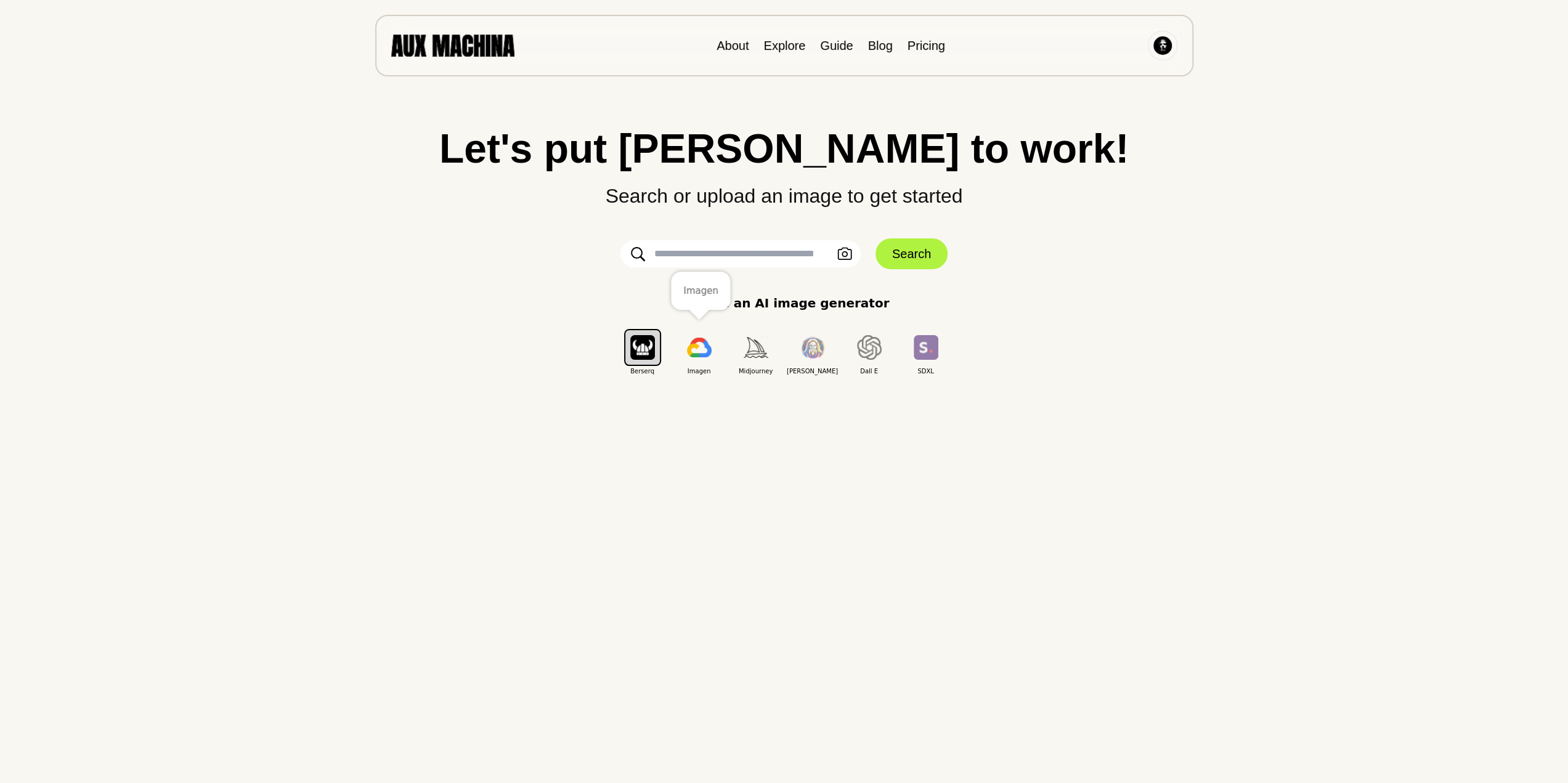
click at [712, 350] on button "button" at bounding box center [700, 348] width 37 height 37
click at [750, 358] on button "button" at bounding box center [756, 348] width 37 height 37
click at [757, 346] on img "button" at bounding box center [756, 346] width 25 height 20
click at [812, 346] on img "button" at bounding box center [812, 348] width 25 height 23
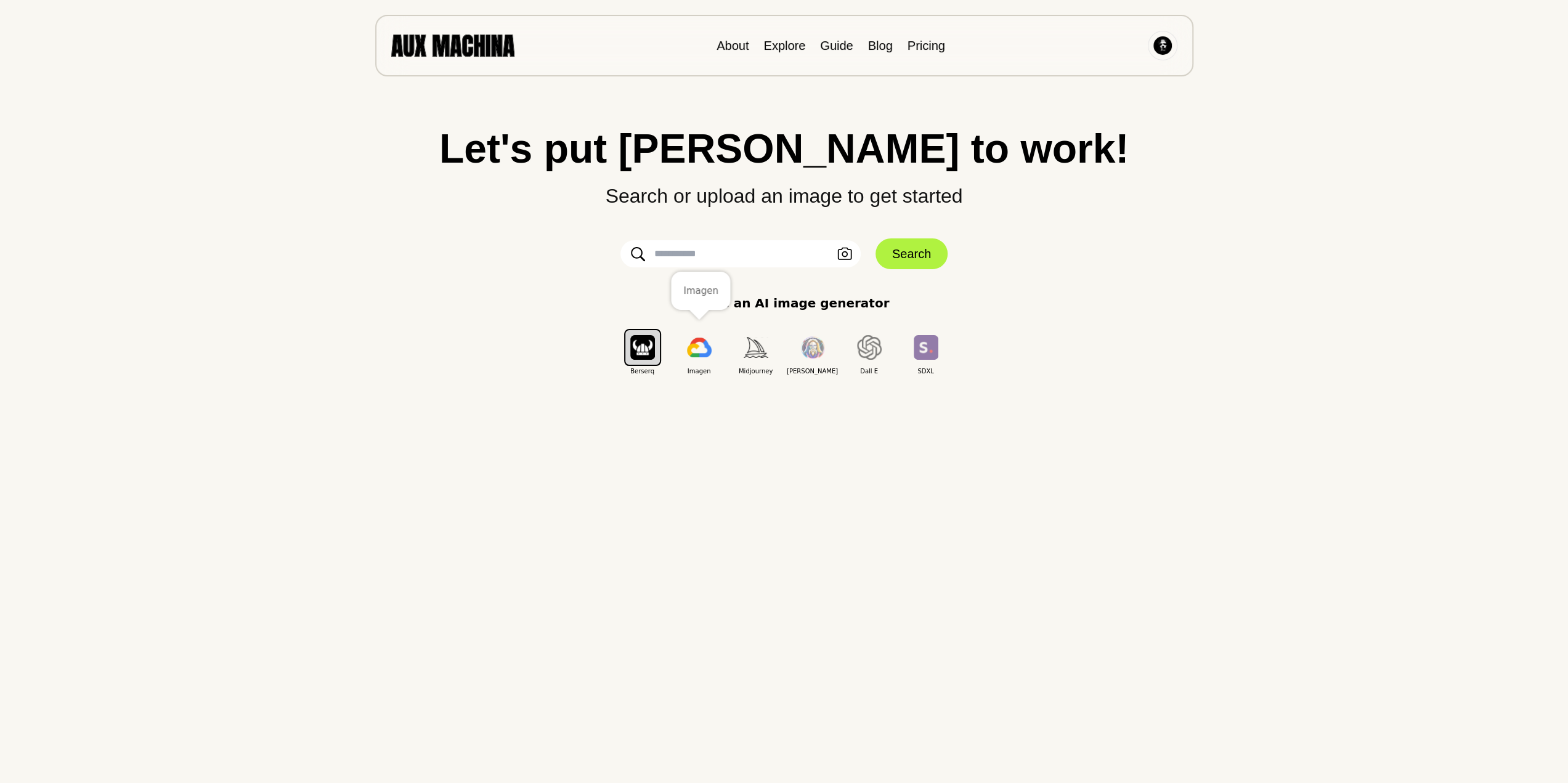
click at [695, 350] on img "button" at bounding box center [699, 347] width 25 height 19
